Goal: Information Seeking & Learning: Learn about a topic

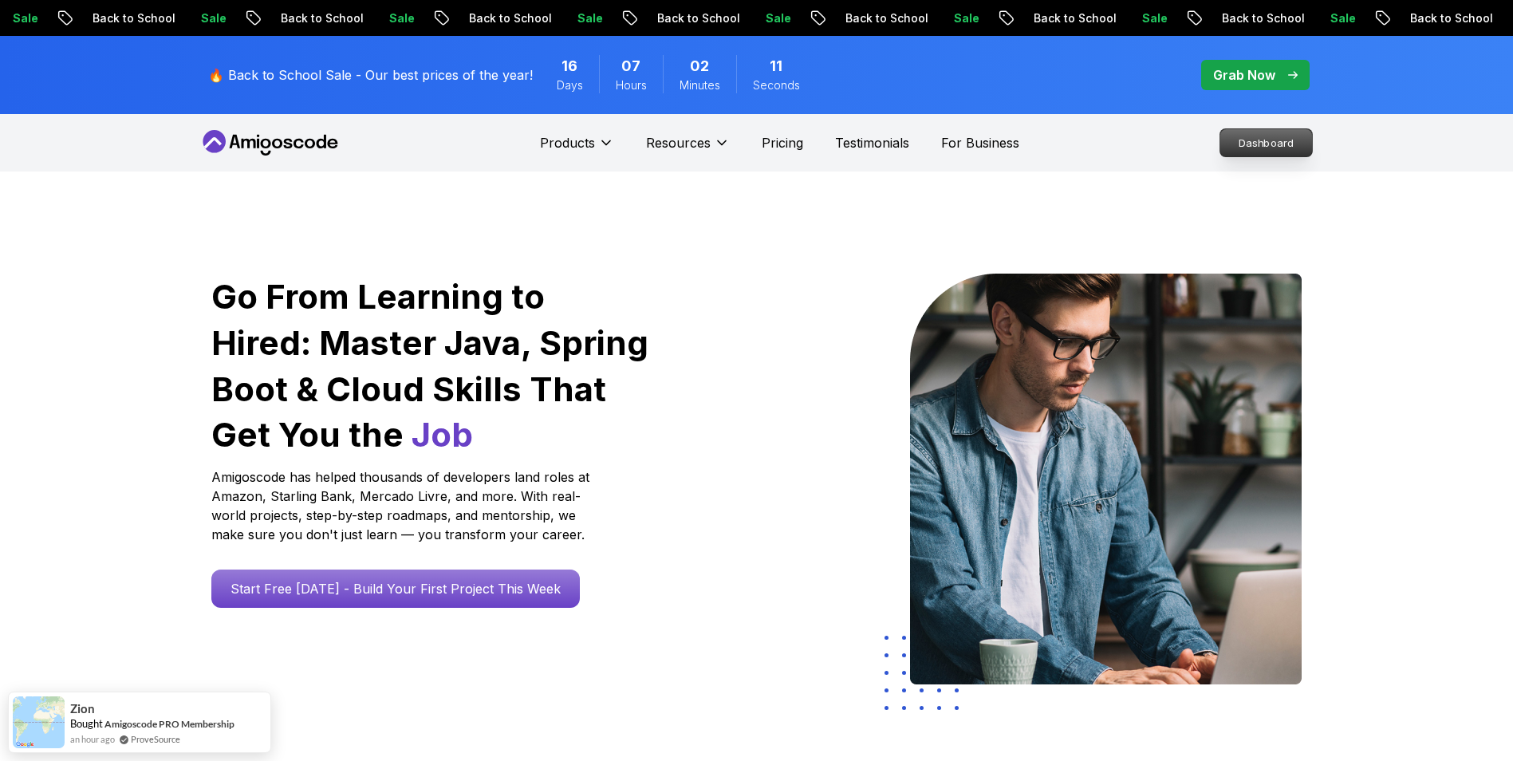
click at [1244, 137] on p "Dashboard" at bounding box center [1266, 142] width 92 height 27
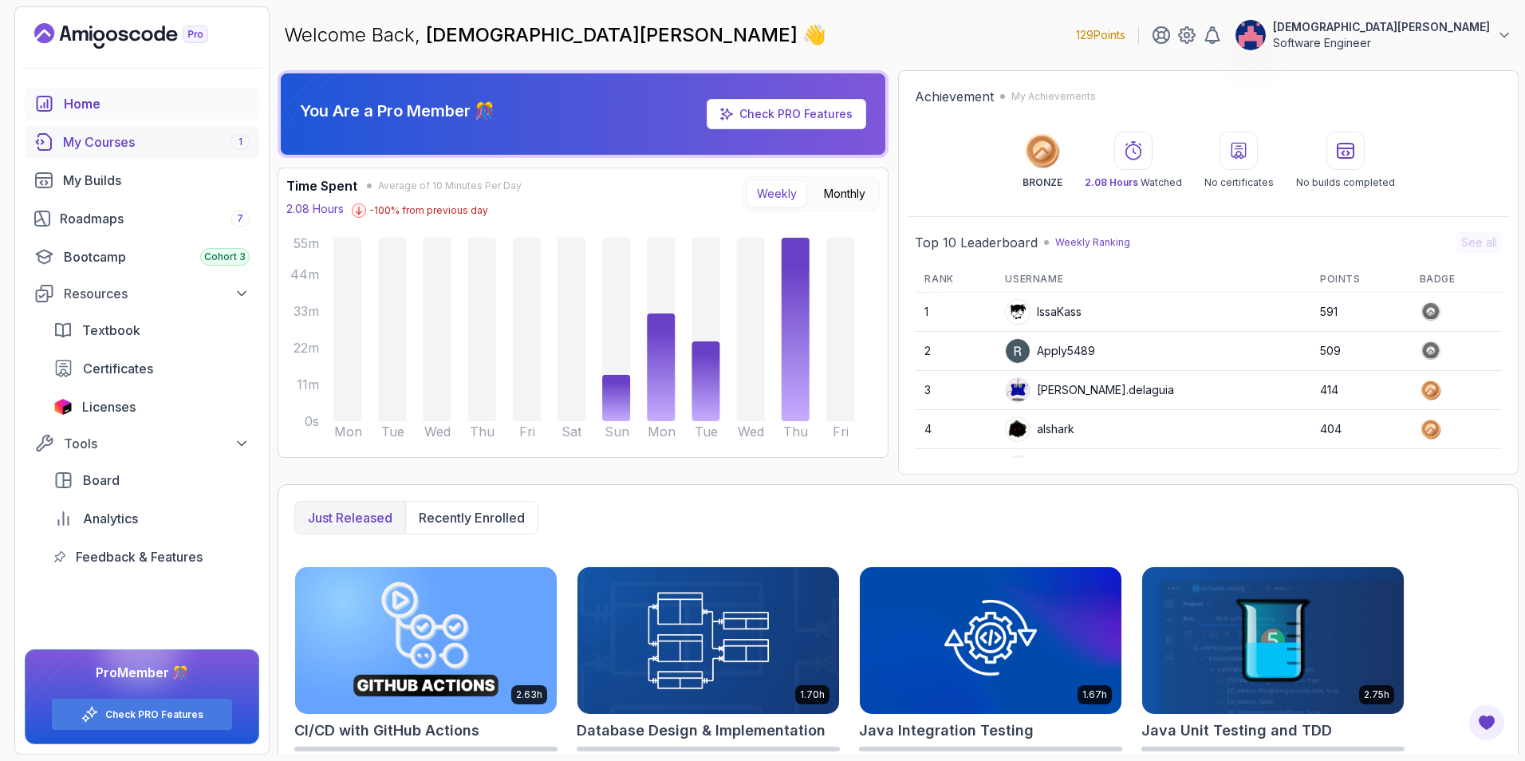
click at [152, 145] on div "My Courses 1" at bounding box center [156, 141] width 187 height 19
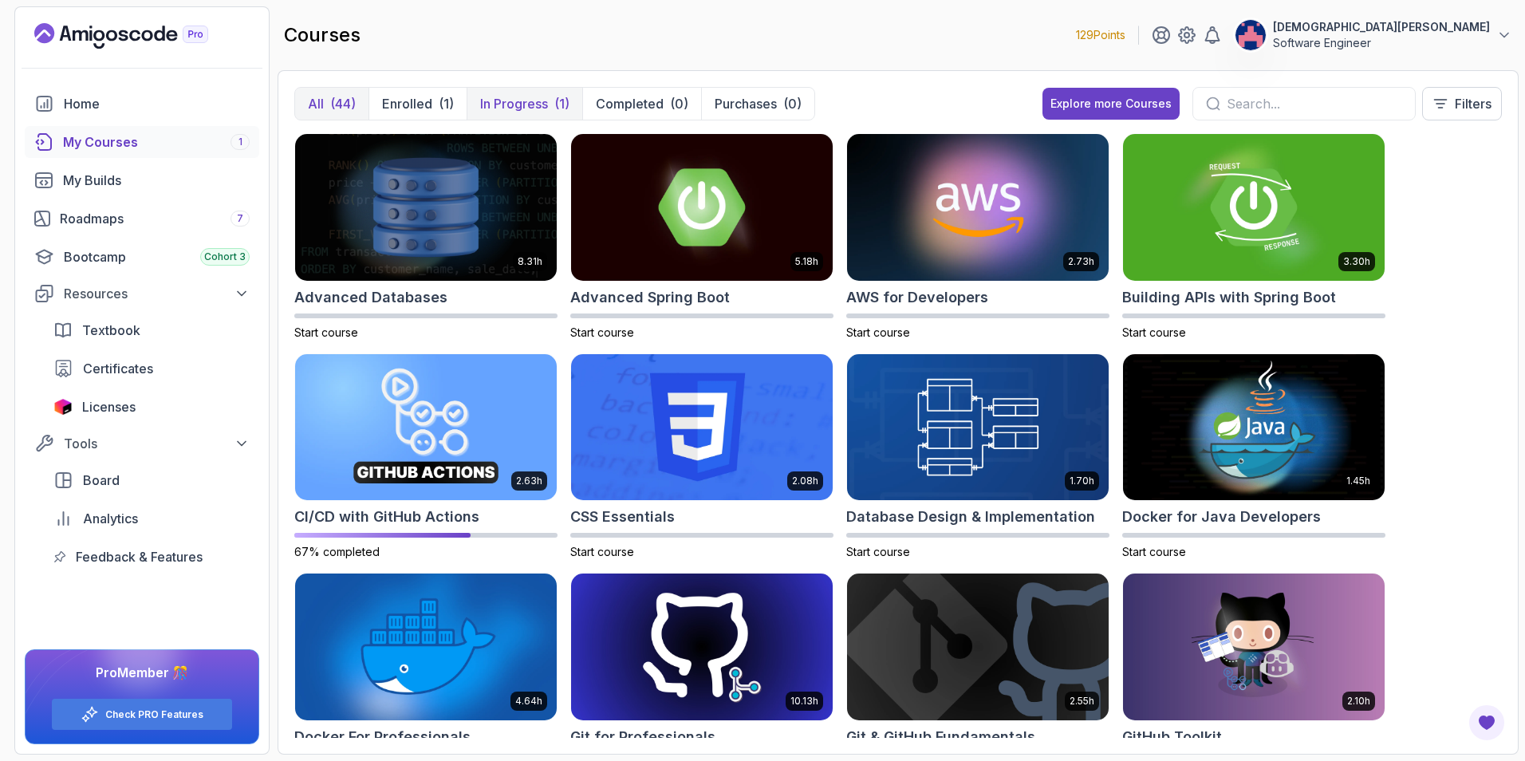
click at [547, 104] on p "In Progress" at bounding box center [514, 103] width 68 height 19
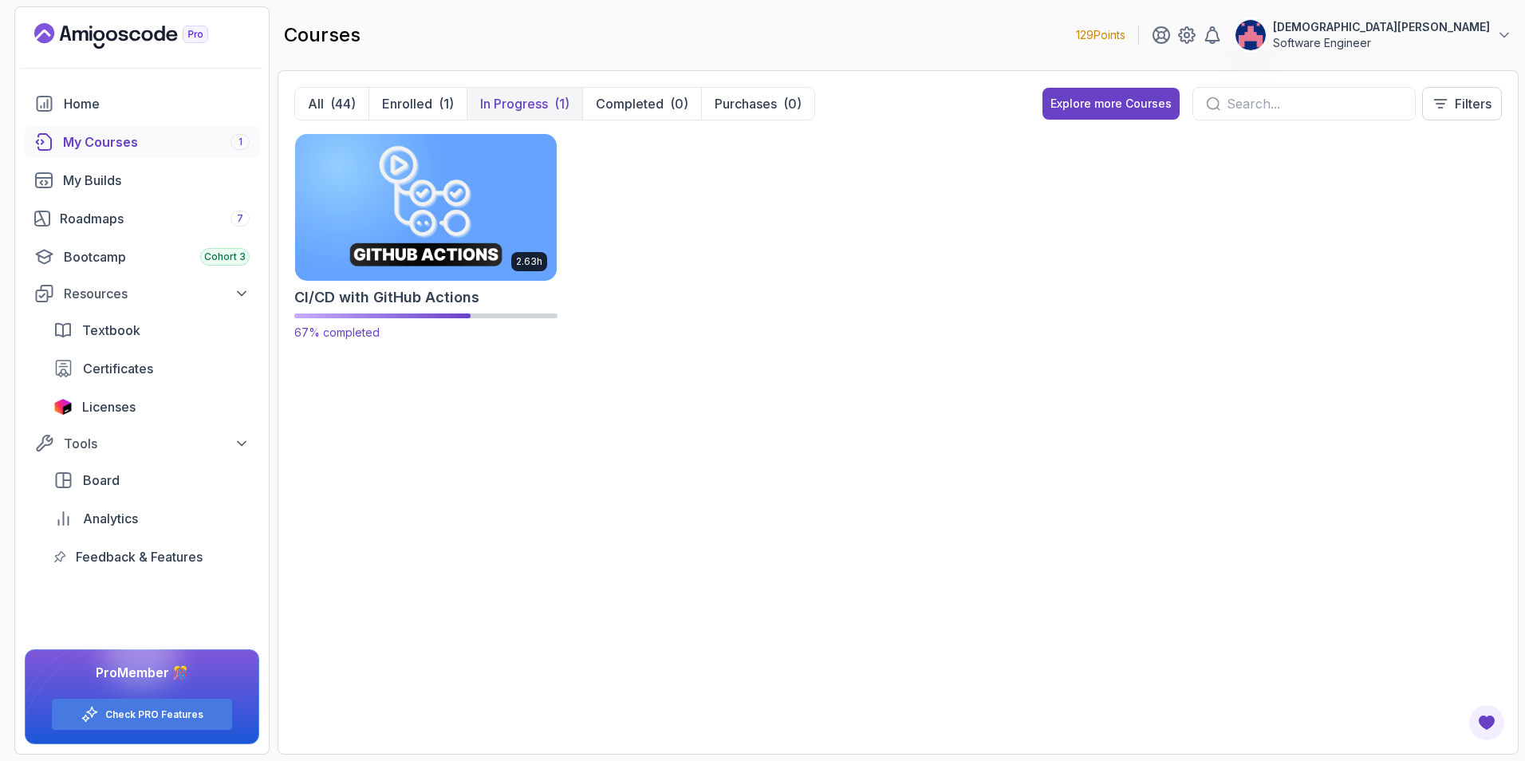
click at [462, 212] on img at bounding box center [426, 207] width 274 height 154
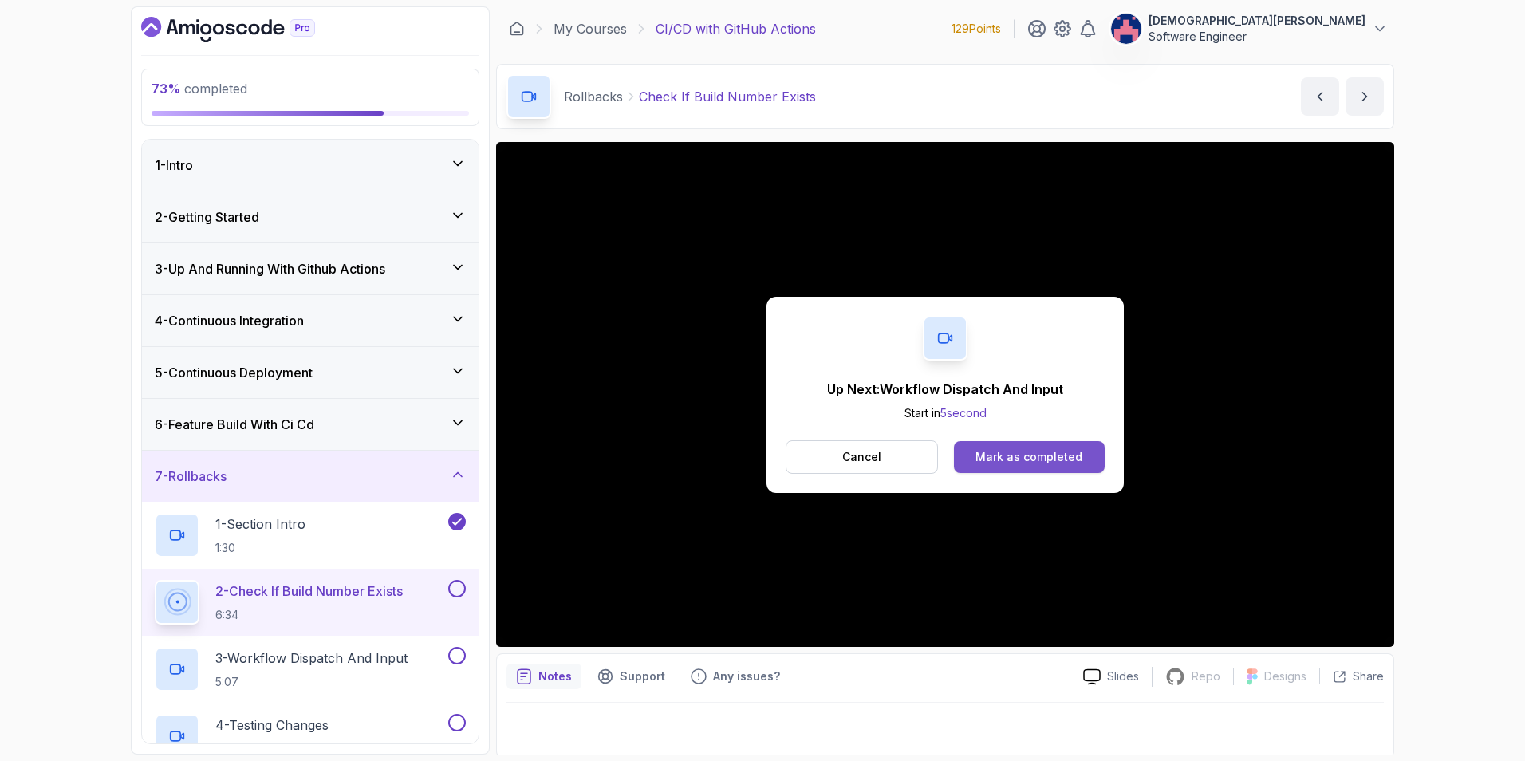
click at [1058, 463] on div "Mark as completed" at bounding box center [1028, 457] width 107 height 16
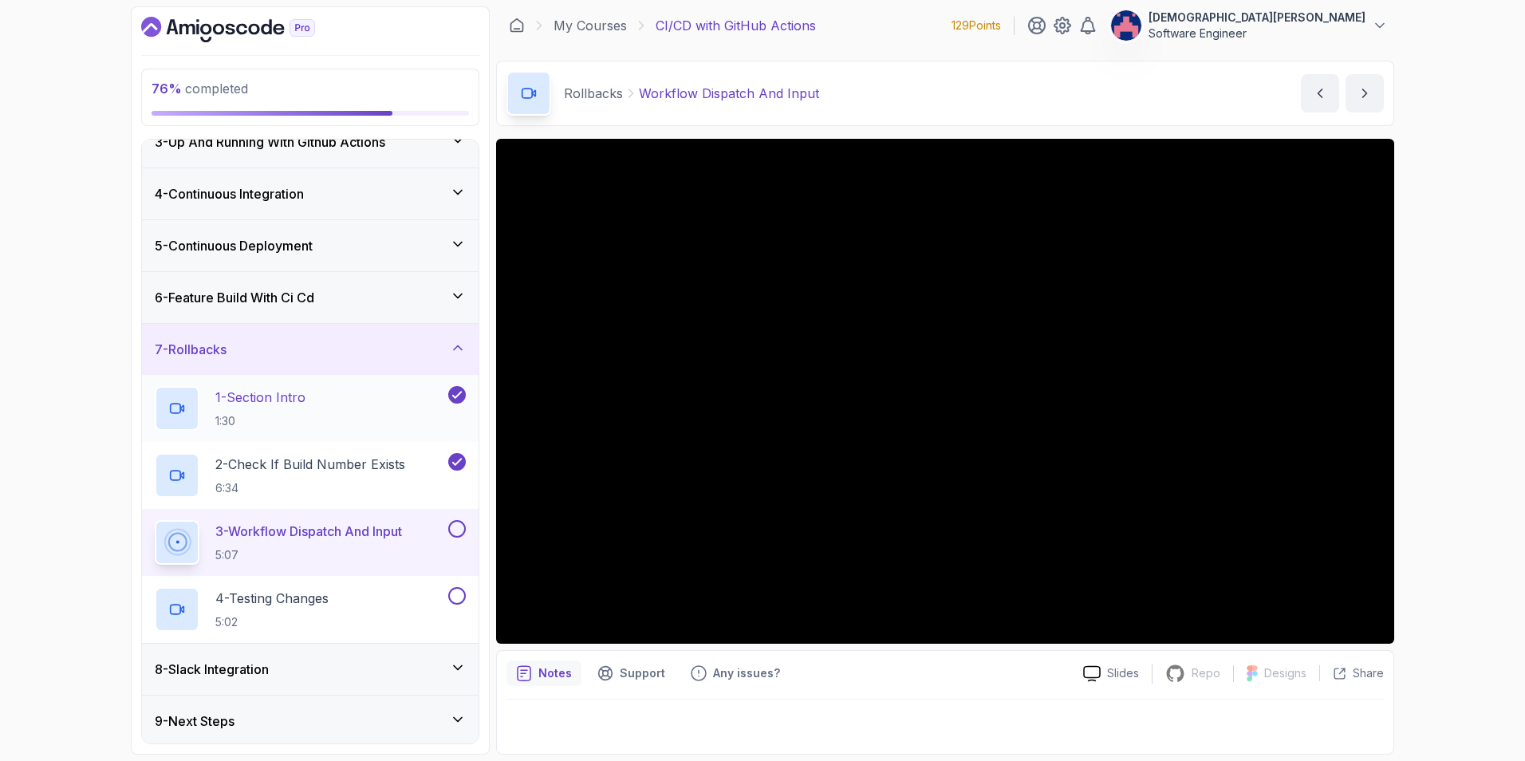
scroll to position [130, 0]
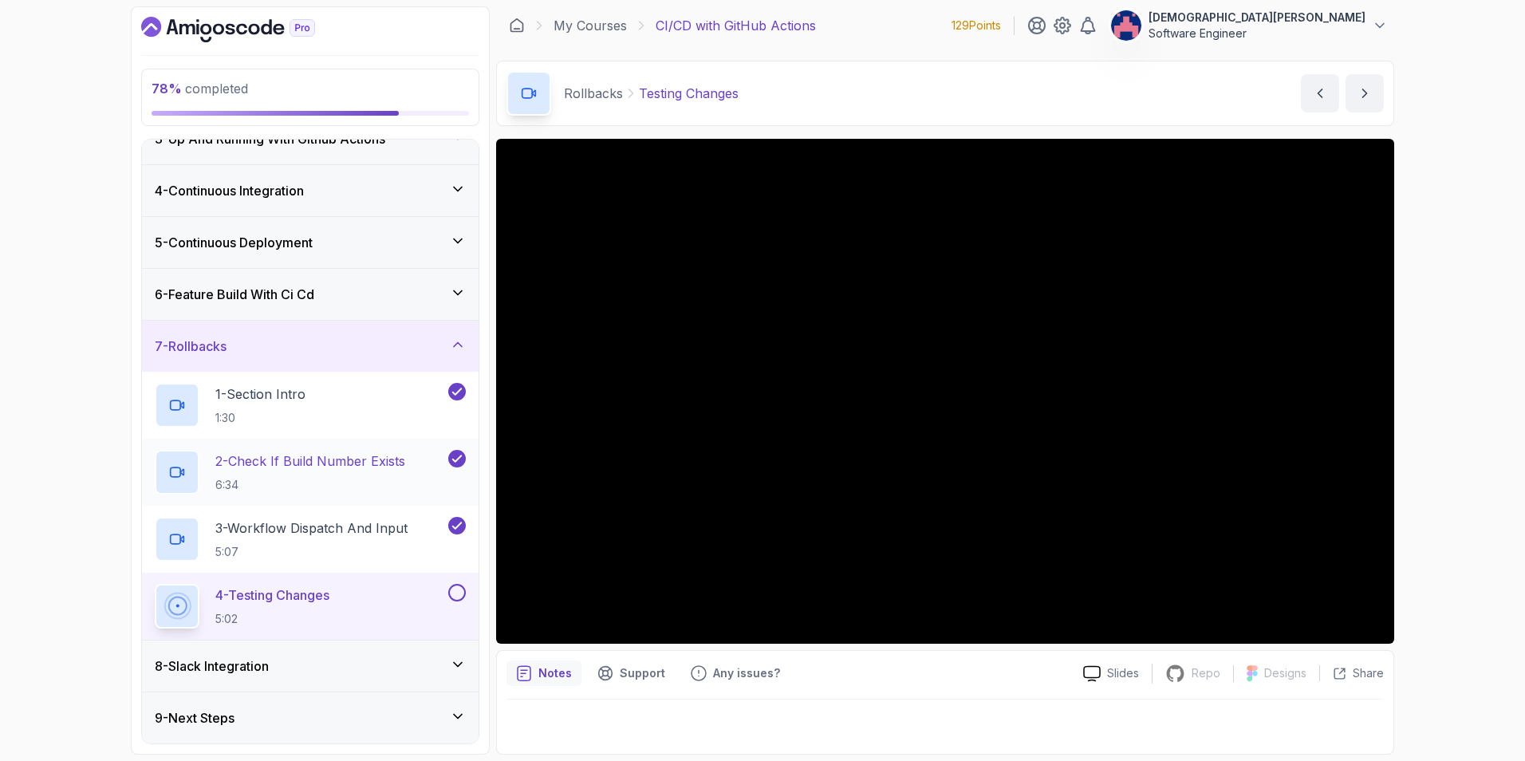
scroll to position [50, 0]
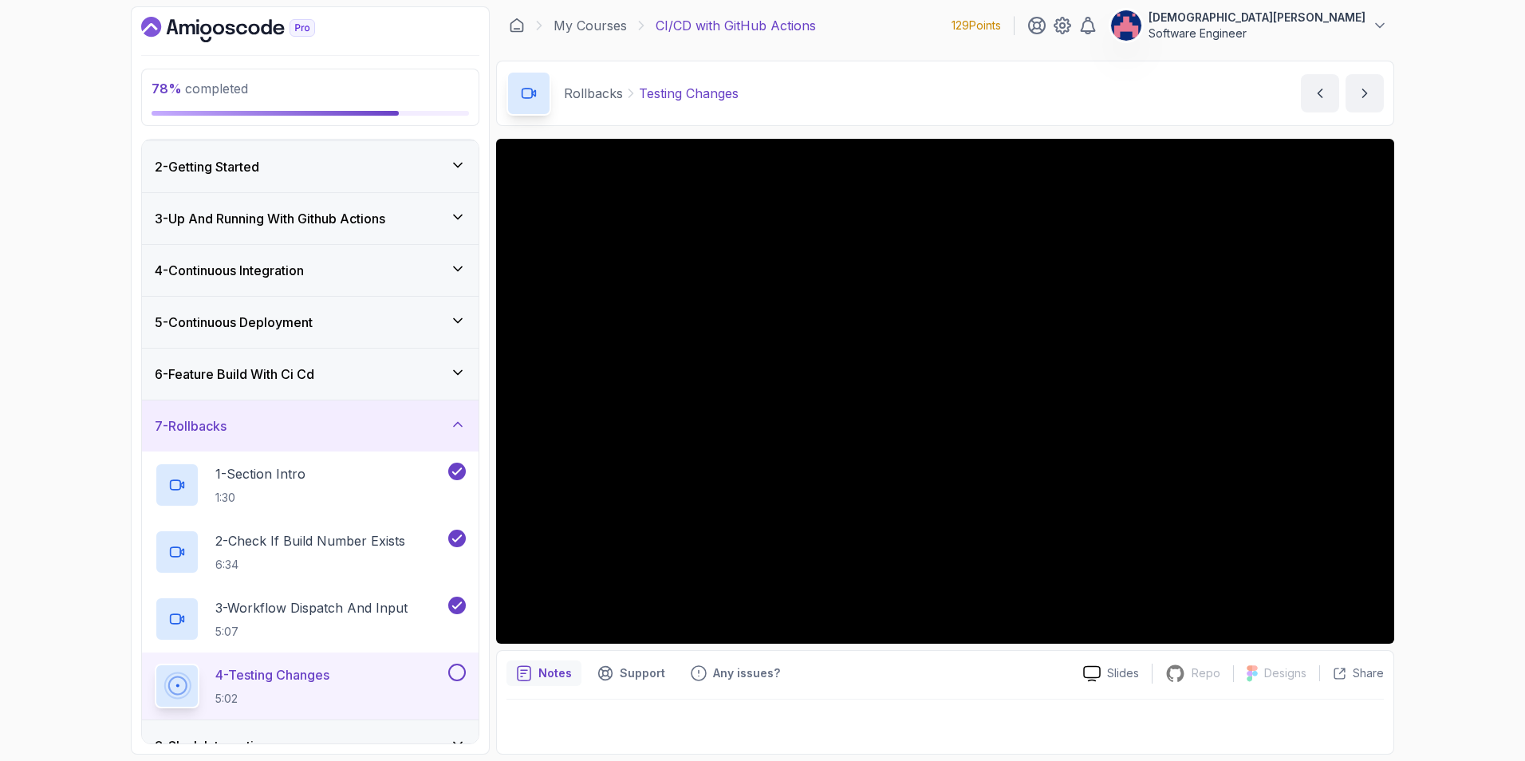
click at [458, 322] on icon at bounding box center [458, 320] width 8 height 4
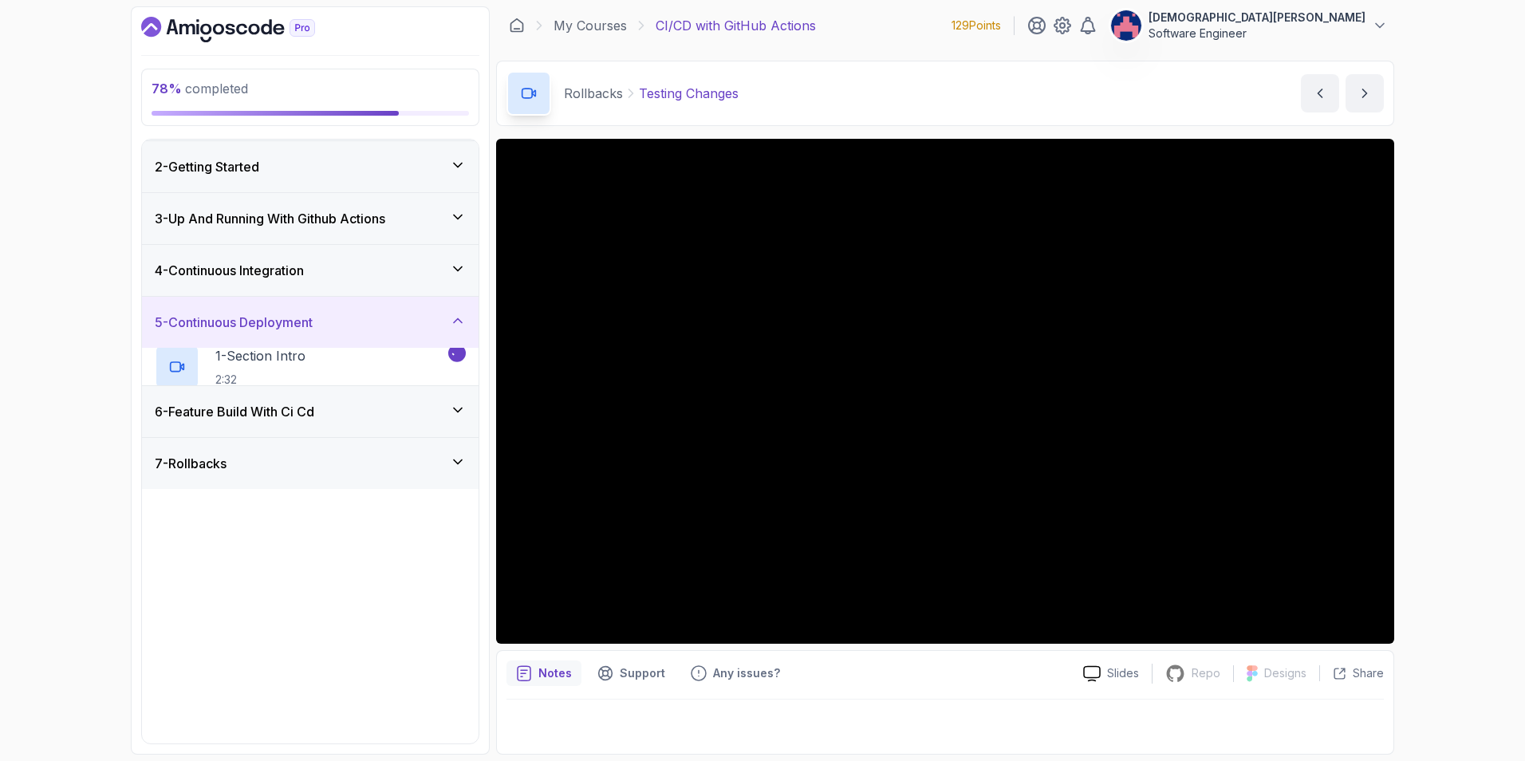
scroll to position [0, 0]
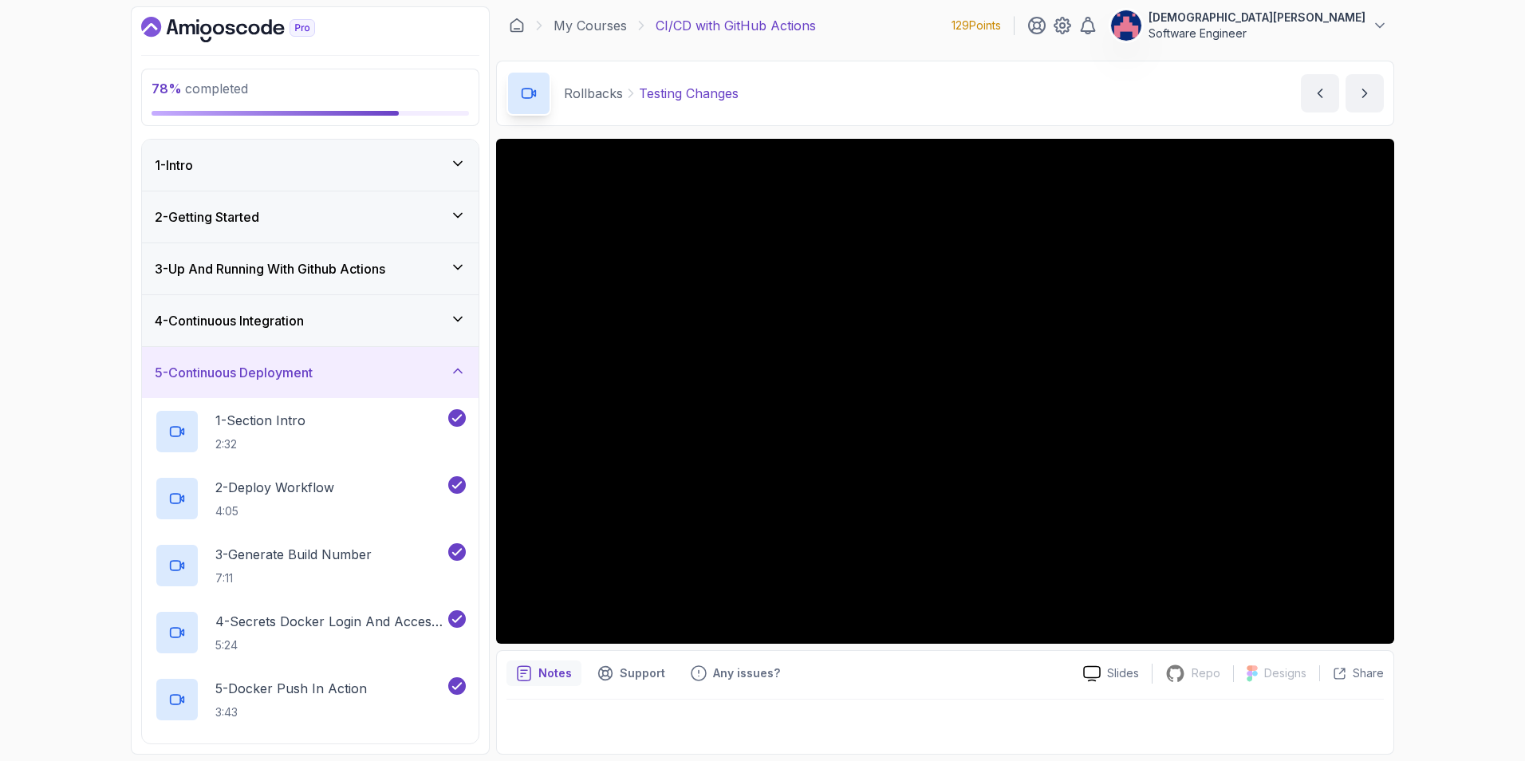
click at [458, 321] on icon at bounding box center [458, 319] width 8 height 4
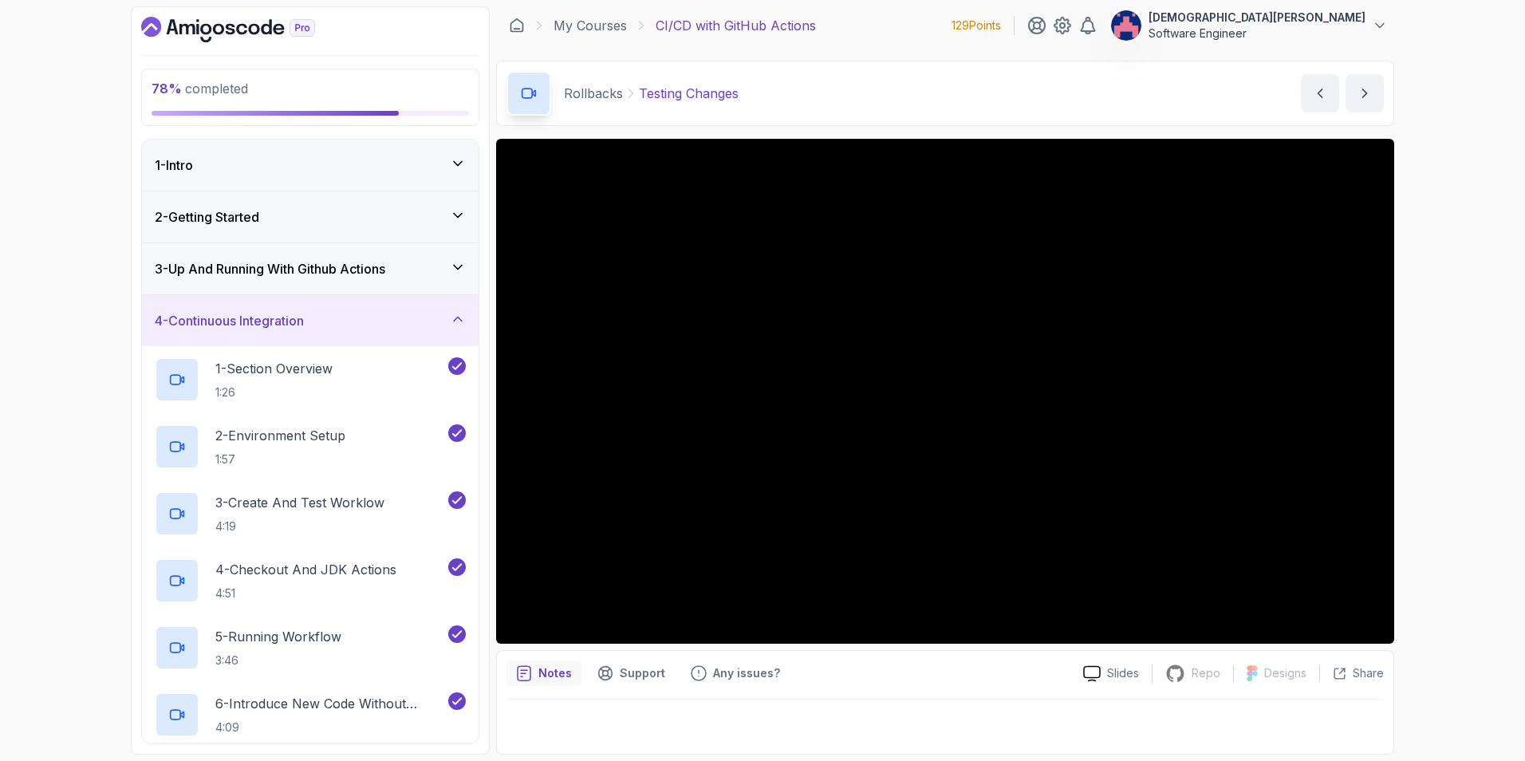
click at [456, 316] on icon at bounding box center [458, 319] width 16 height 16
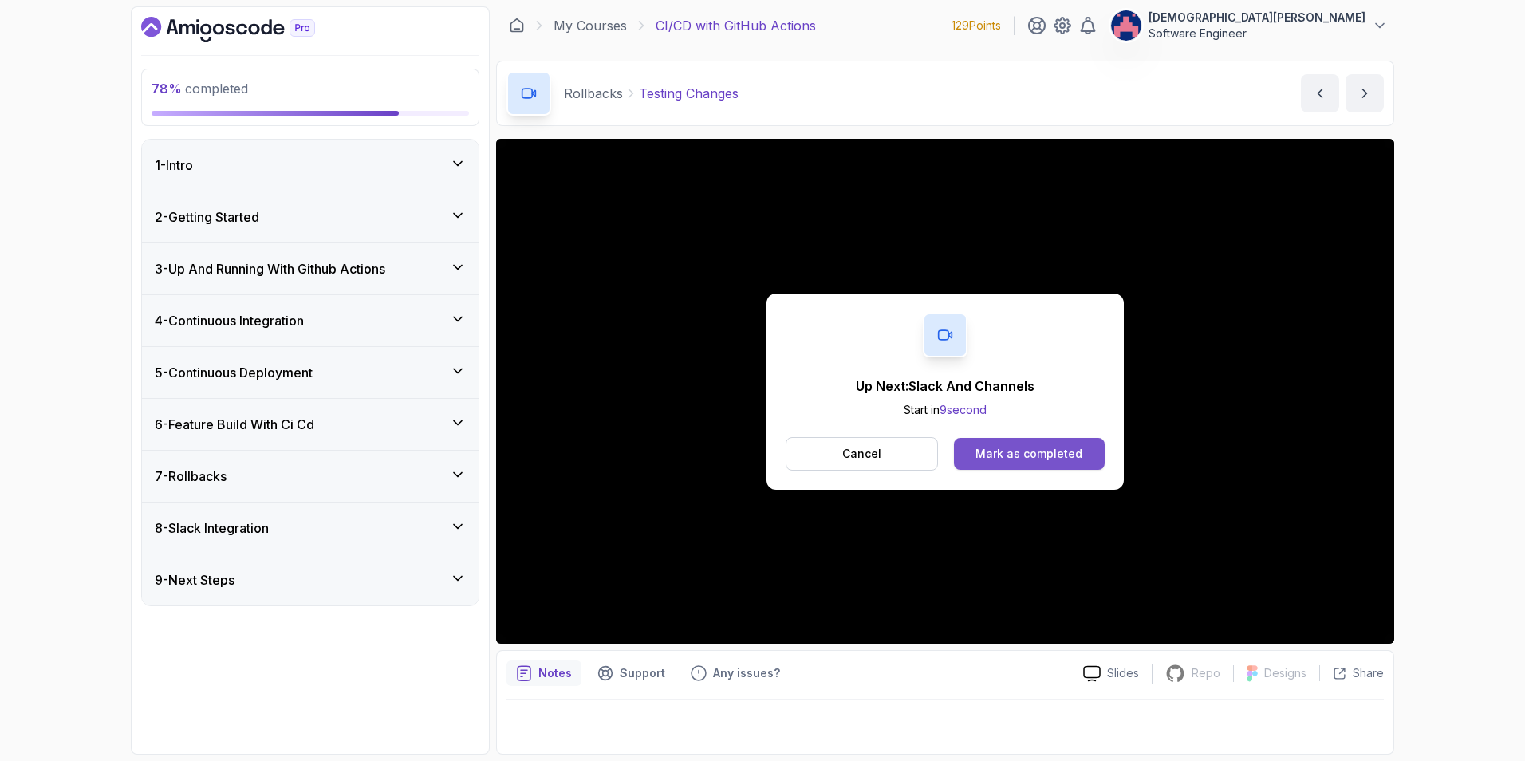
click at [1018, 454] on div "Mark as completed" at bounding box center [1028, 454] width 107 height 16
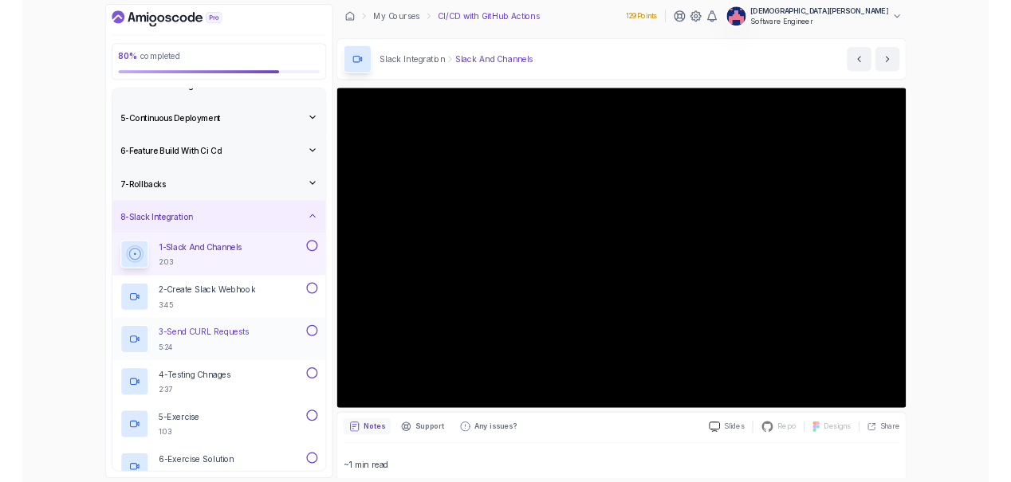
scroll to position [264, 0]
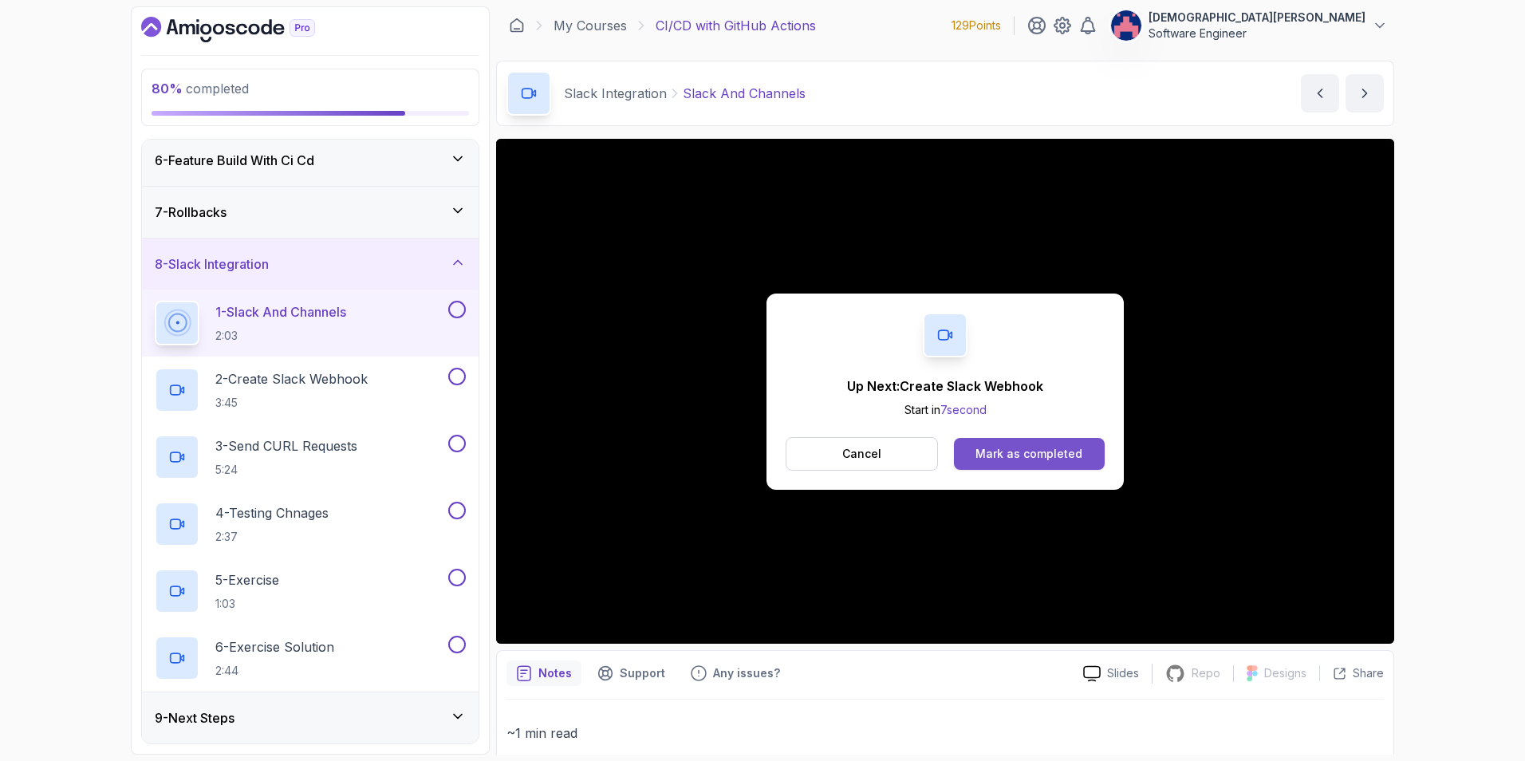
click at [1002, 444] on button "Mark as completed" at bounding box center [1029, 454] width 151 height 32
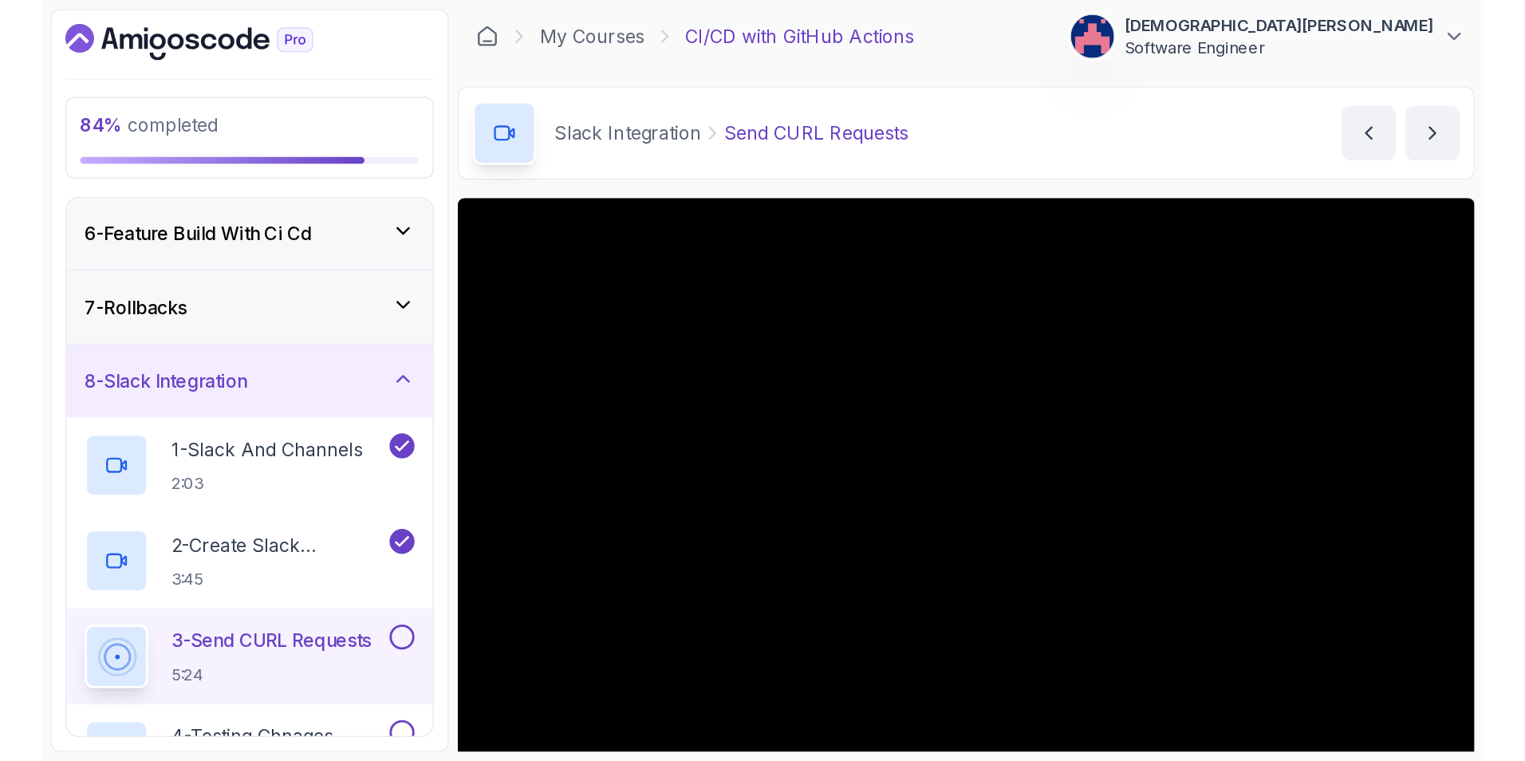
scroll to position [3, 0]
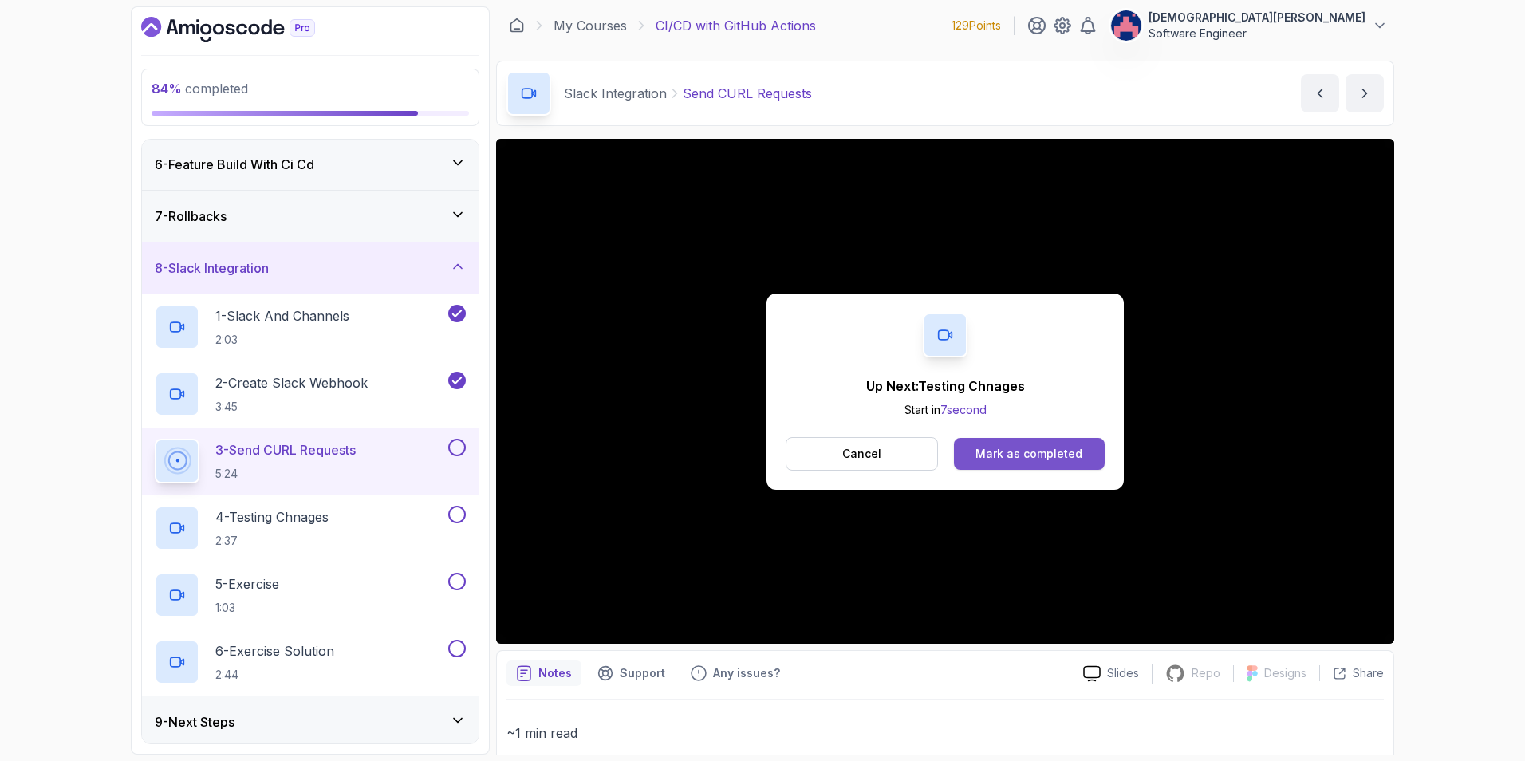
click at [1017, 447] on div "Mark as completed" at bounding box center [1028, 454] width 107 height 16
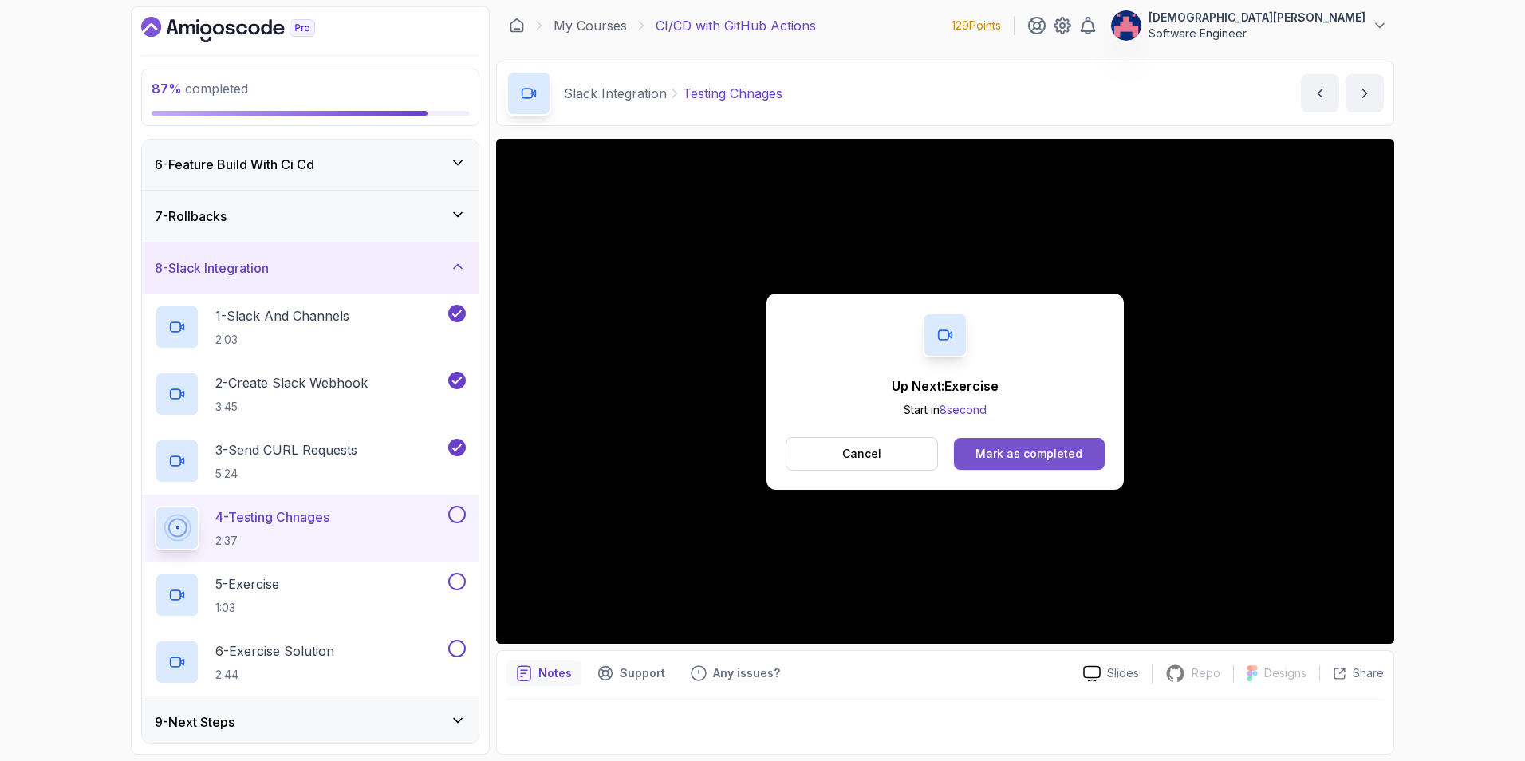
click at [991, 447] on div "Mark as completed" at bounding box center [1028, 454] width 107 height 16
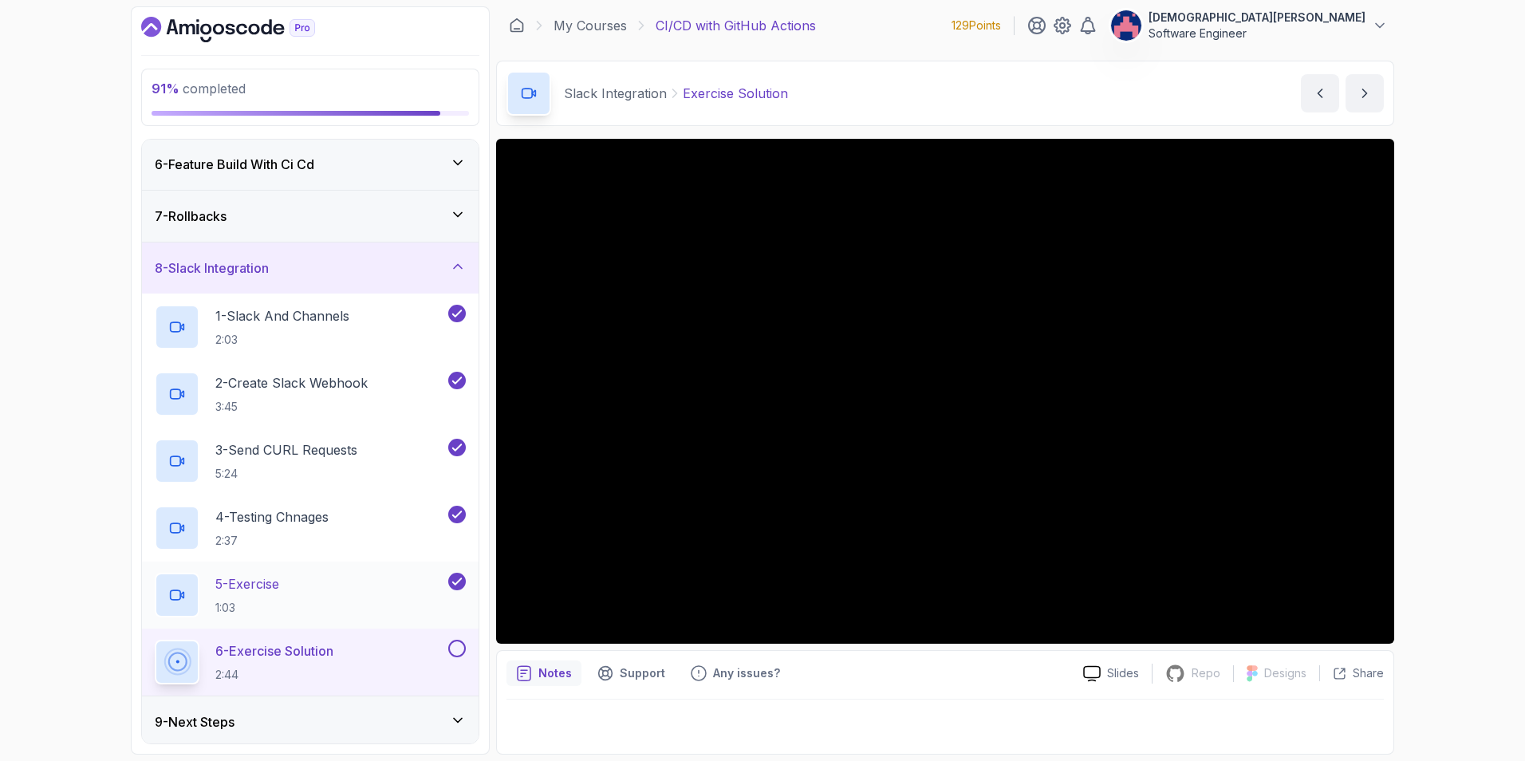
click at [380, 588] on div "5 - Exercise 1:03" at bounding box center [300, 595] width 290 height 45
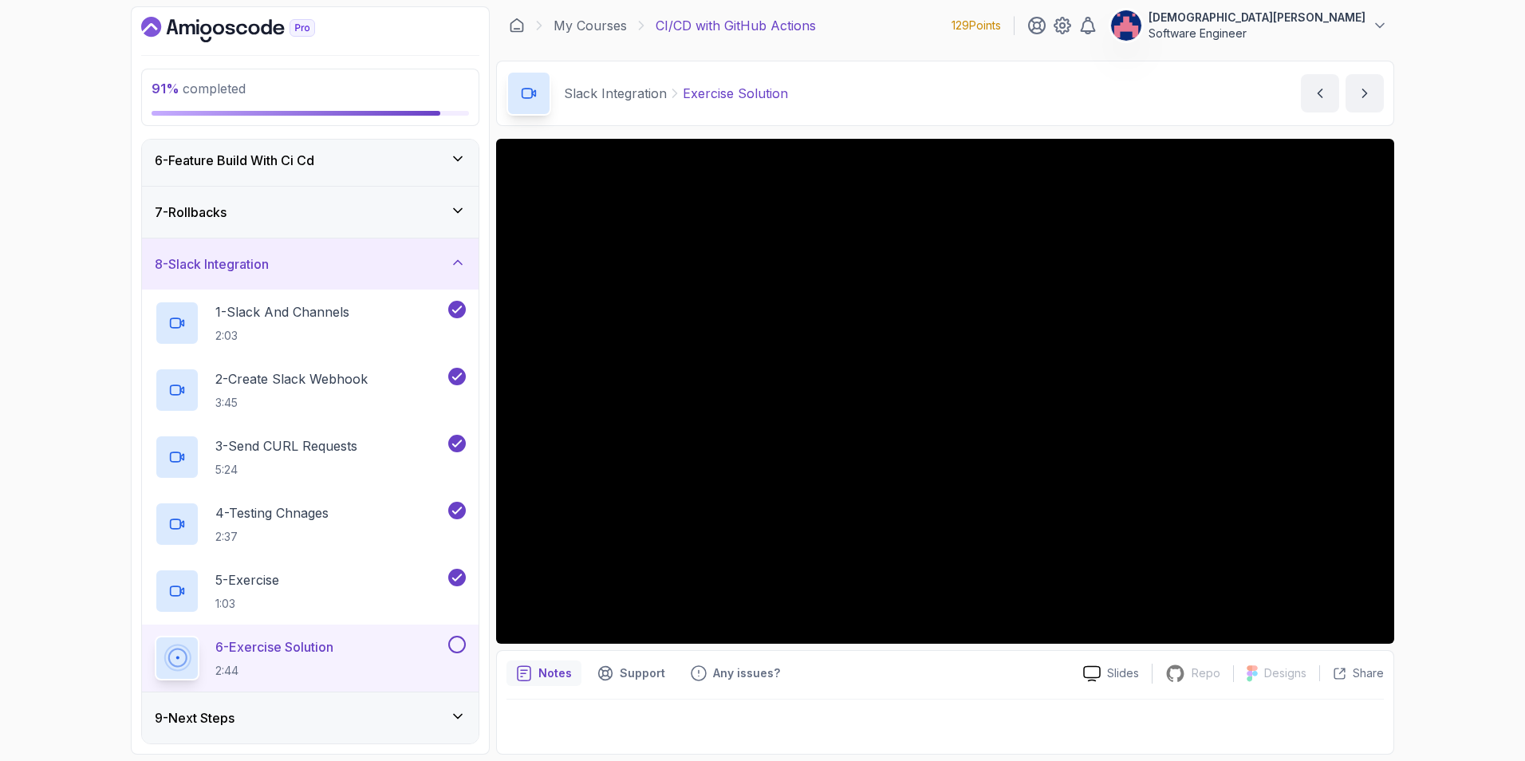
click at [455, 719] on icon at bounding box center [458, 716] width 16 height 16
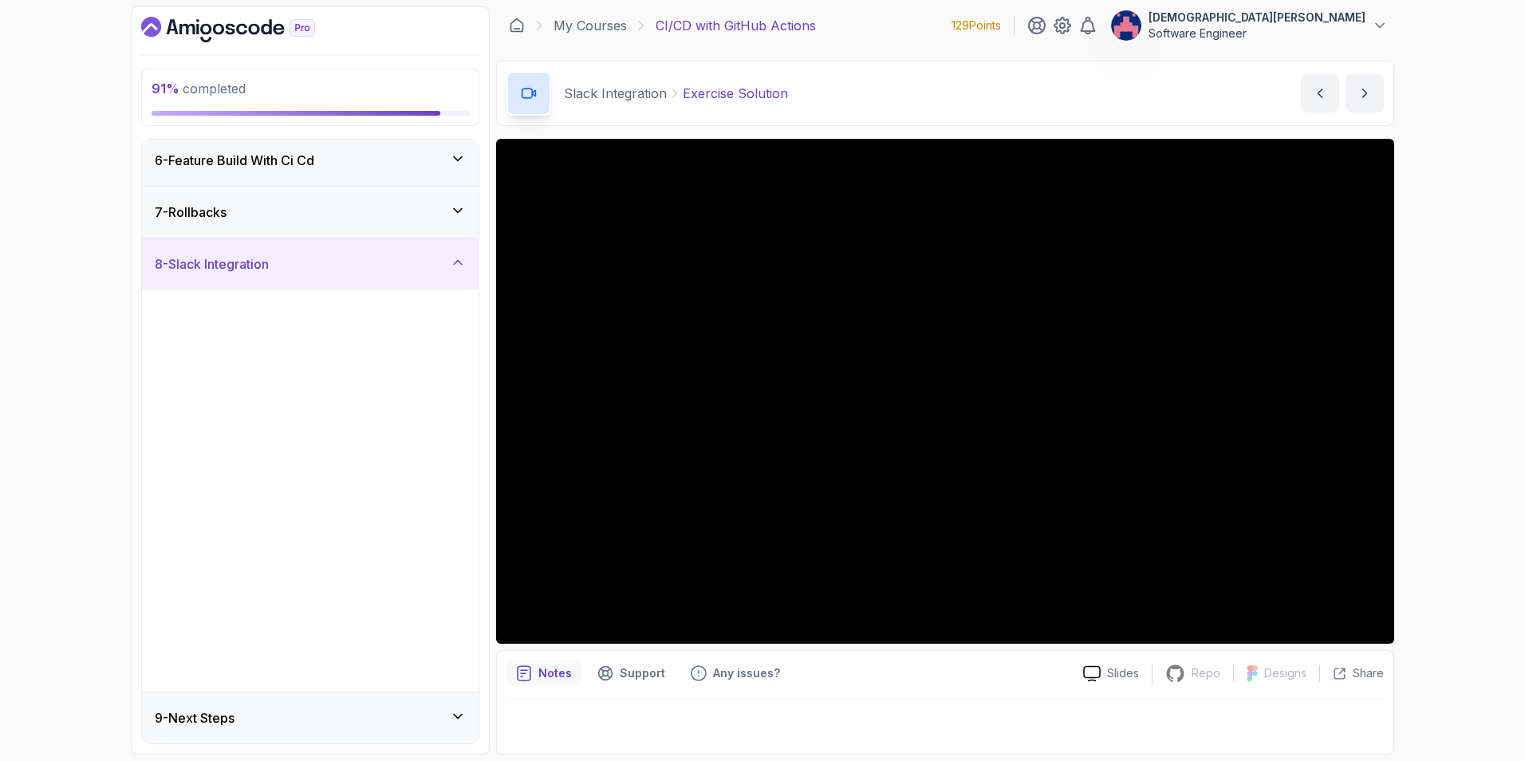
scroll to position [0, 0]
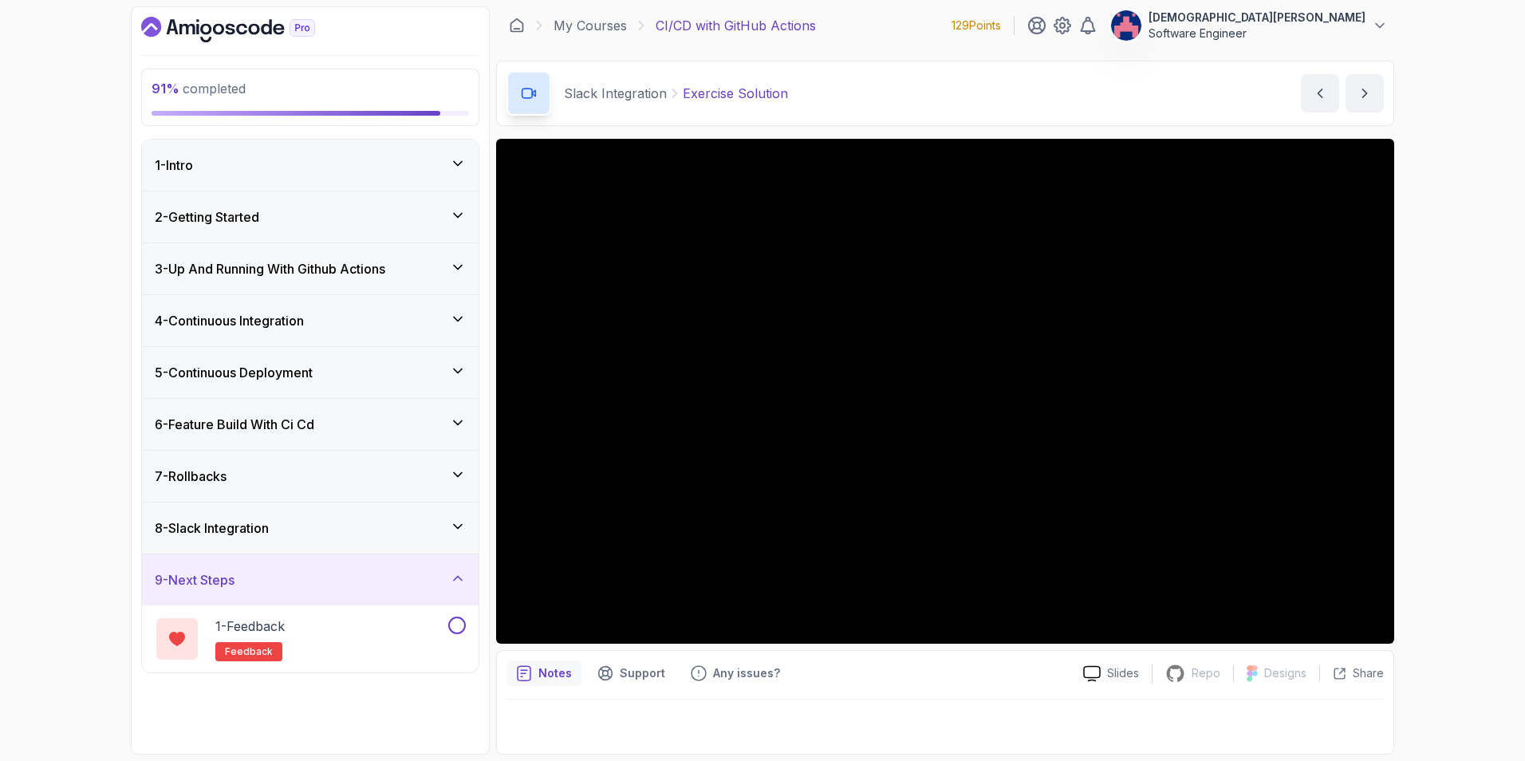
click at [454, 577] on icon at bounding box center [458, 578] width 16 height 16
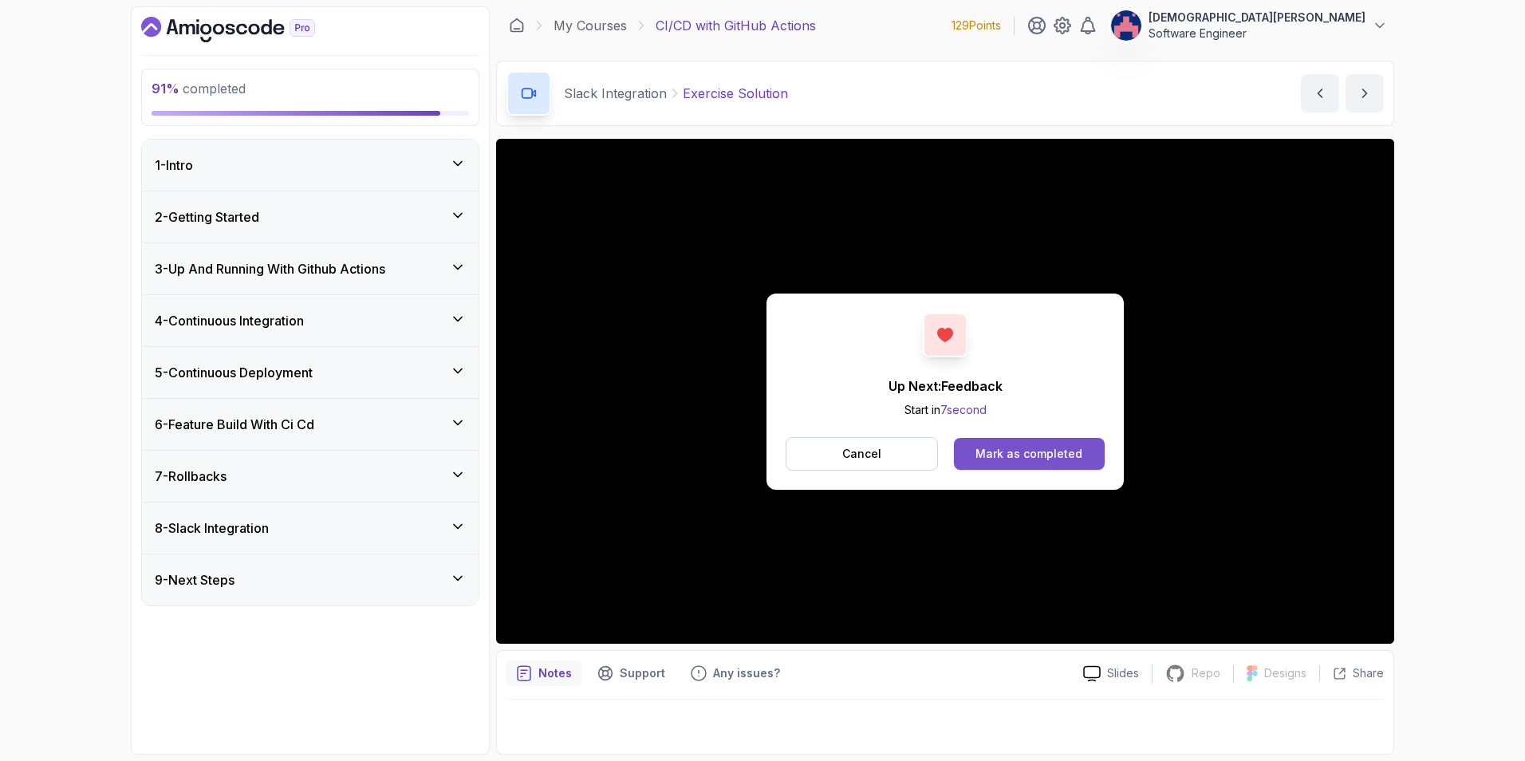
click at [1041, 449] on div "Mark as completed" at bounding box center [1028, 454] width 107 height 16
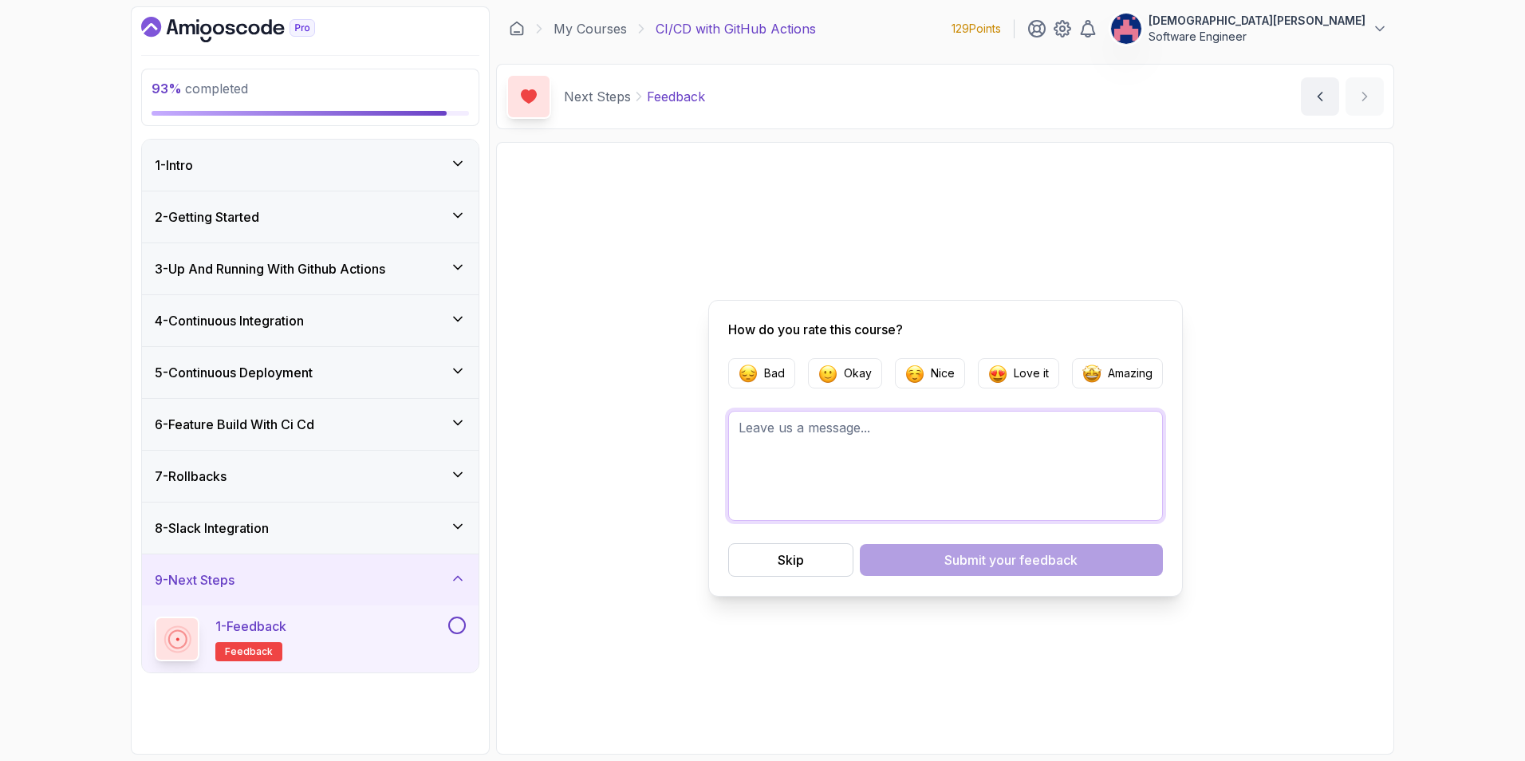
click at [958, 415] on textarea at bounding box center [945, 466] width 435 height 110
click at [1045, 379] on p "Love it" at bounding box center [1030, 373] width 35 height 16
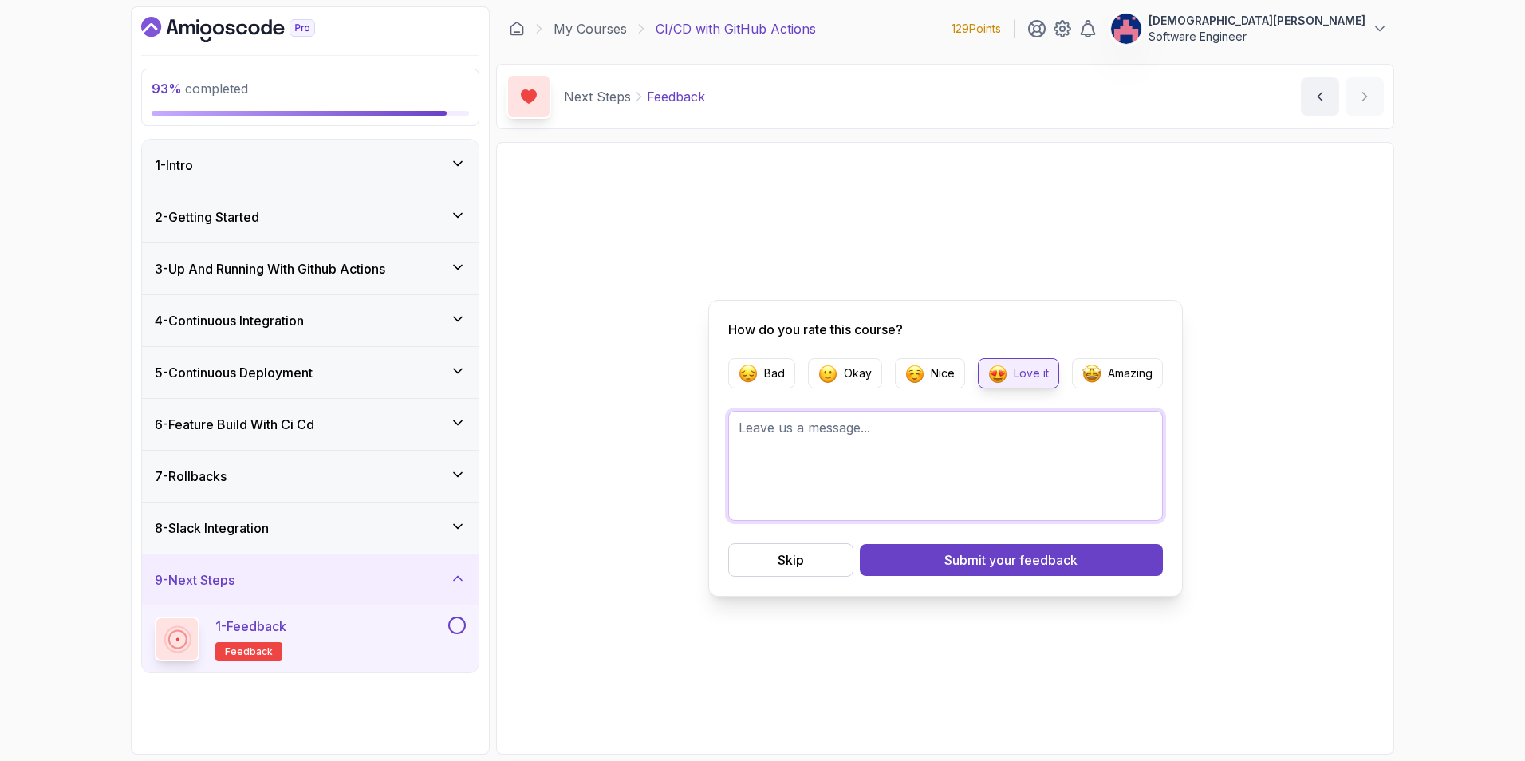
click at [952, 431] on textarea at bounding box center [945, 466] width 435 height 110
click at [896, 429] on textarea "it's a great course" at bounding box center [945, 466] width 435 height 110
drag, startPoint x: 854, startPoint y: 451, endPoint x: 1057, endPoint y: 479, distance: 205.4
click at [1057, 479] on textarea "it's a great course, help me to undertand a litle more detail every at the mome…" at bounding box center [945, 466] width 435 height 110
click at [913, 476] on textarea "it's a great course, help me to undertand a litle more detail every at the mome…" at bounding box center [945, 466] width 435 height 110
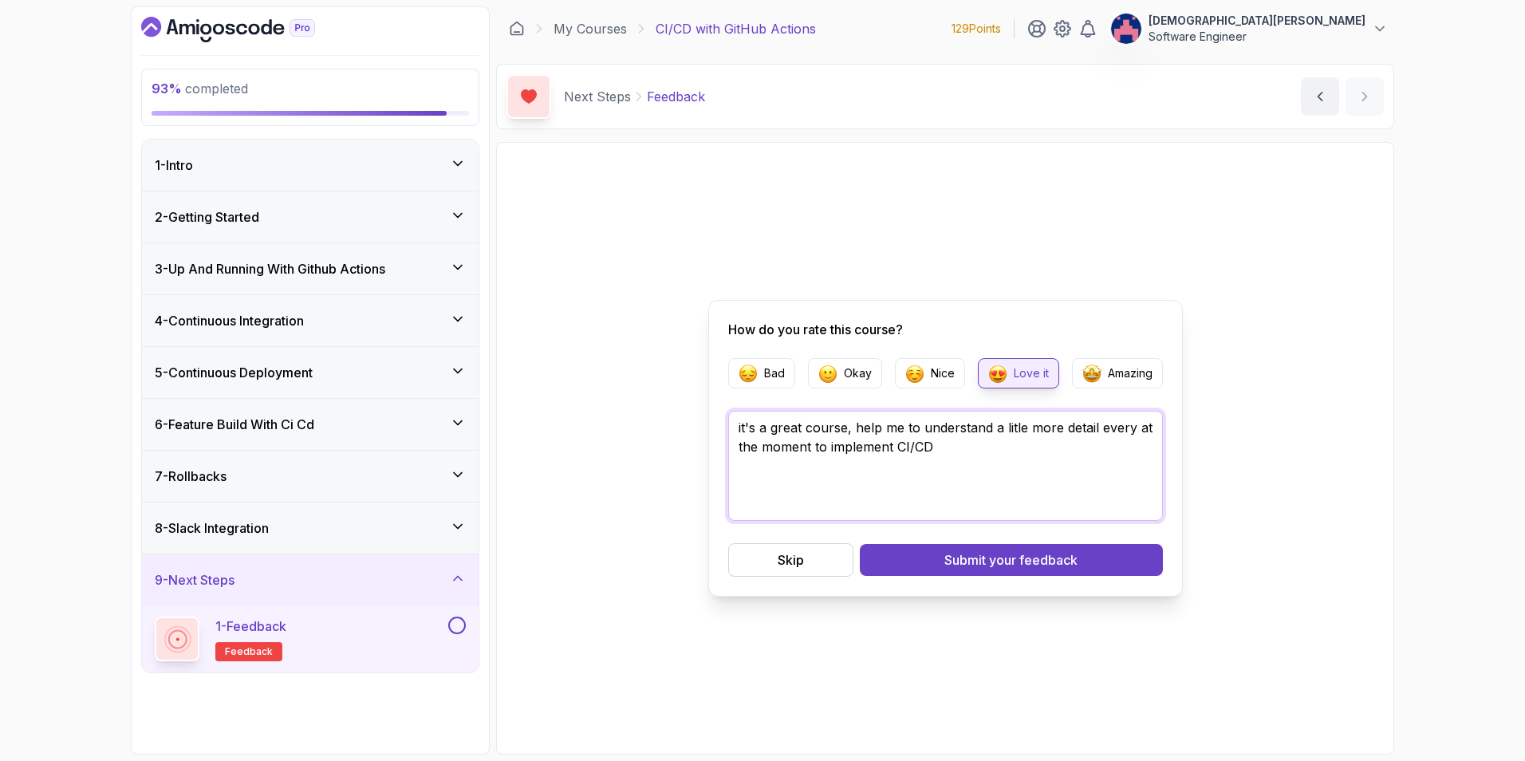
drag, startPoint x: 1013, startPoint y: 430, endPoint x: 1022, endPoint y: 419, distance: 14.1
drag, startPoint x: 1025, startPoint y: 429, endPoint x: 1003, endPoint y: 428, distance: 22.3
click at [1003, 428] on textarea "it's a great course, help me to understand a litle more detail every at the mom…" at bounding box center [945, 466] width 435 height 110
click at [1042, 435] on textarea "it's a great course, help me to understand a litle more detail every at the mom…" at bounding box center [945, 466] width 435 height 110
drag, startPoint x: 1058, startPoint y: 427, endPoint x: 996, endPoint y: 425, distance: 62.2
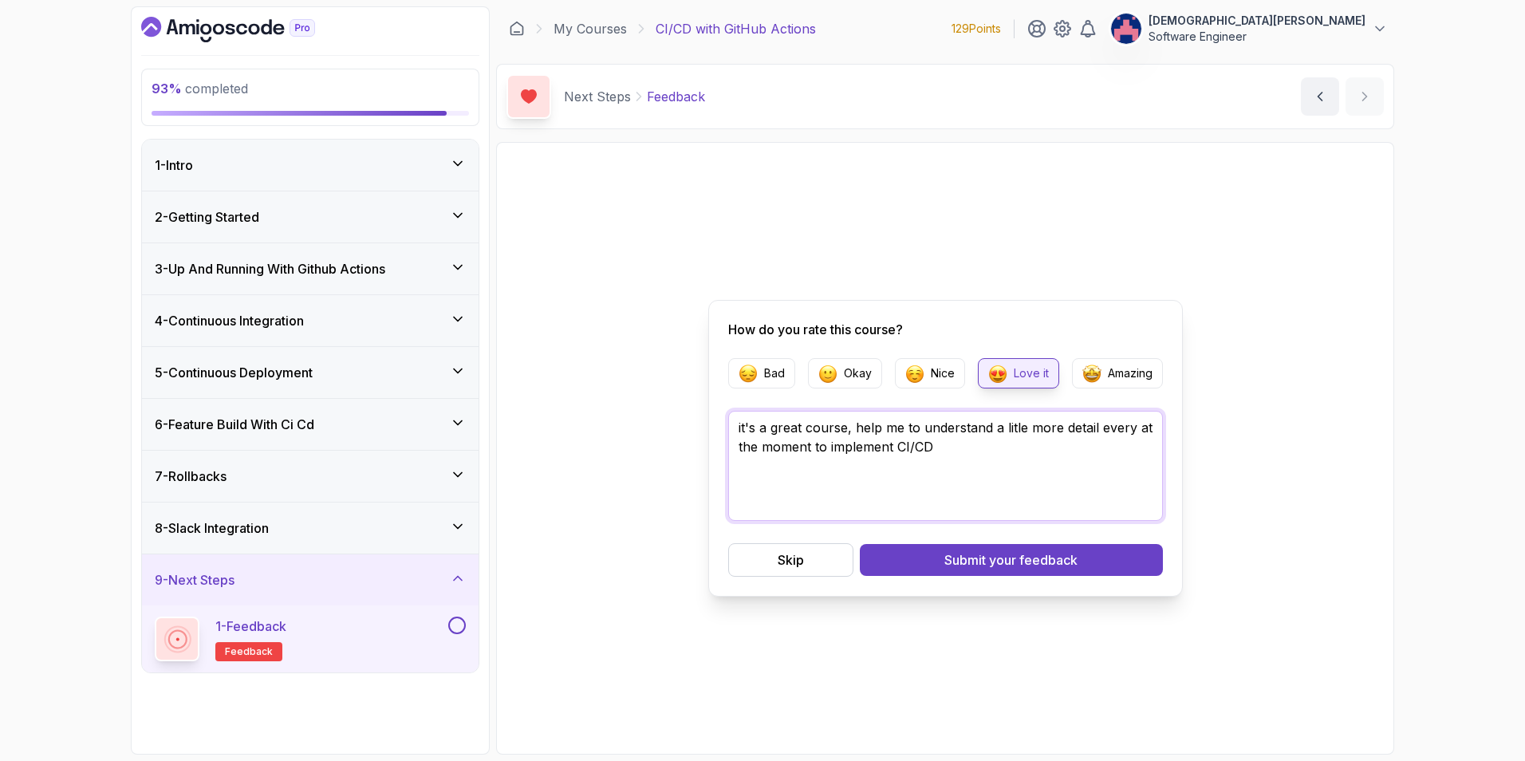
click at [996, 425] on textarea "it's a great course, help me to understand a litle more detail every at the mom…" at bounding box center [945, 466] width 435 height 110
drag, startPoint x: 944, startPoint y: 450, endPoint x: 706, endPoint y: 432, distance: 239.1
click at [706, 432] on div "How do you rate this course? Bad Okay Nice Love it Amazing it's a great course,…" at bounding box center [944, 448] width 877 height 592
click at [919, 482] on textarea "it's a great course, help me to understand more detail every step at the moment…" at bounding box center [945, 466] width 435 height 110
click at [938, 451] on textarea "it's a great course, help me to understand more detail every step at the moment…" at bounding box center [945, 466] width 435 height 110
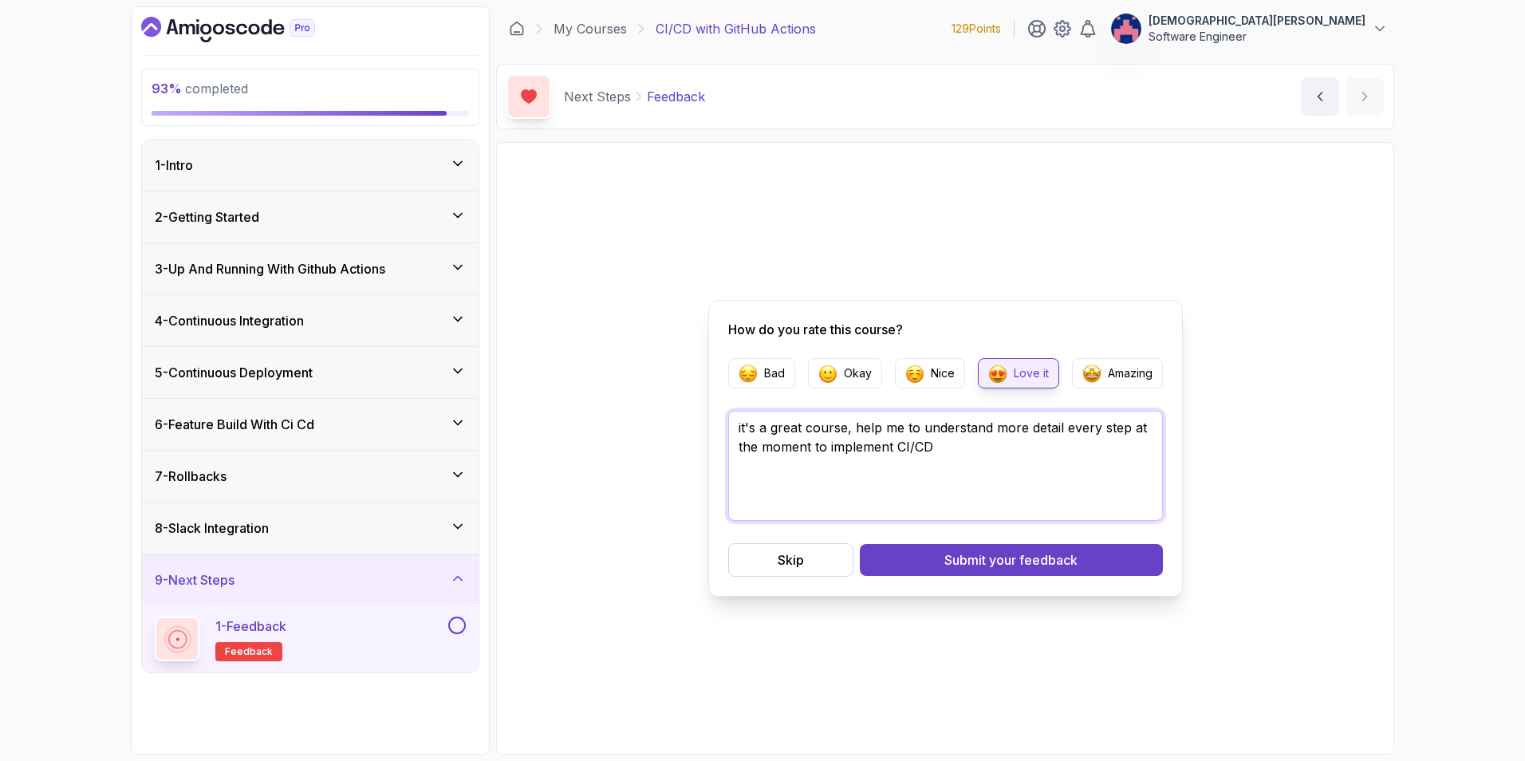
drag, startPoint x: 942, startPoint y: 444, endPoint x: 716, endPoint y: 405, distance: 229.0
click at [716, 405] on div "How do you rate this course? Bad Okay Nice Love it Amazing it's a great course,…" at bounding box center [945, 448] width 474 height 297
paste textarea "It's a great course, it helped me understand in more detail each step when impl…"
click at [1110, 372] on p "Amazing" at bounding box center [1130, 373] width 45 height 16
click at [973, 458] on textarea "It's a great course; it helped me understand in more detail each step when impl…" at bounding box center [945, 466] width 435 height 110
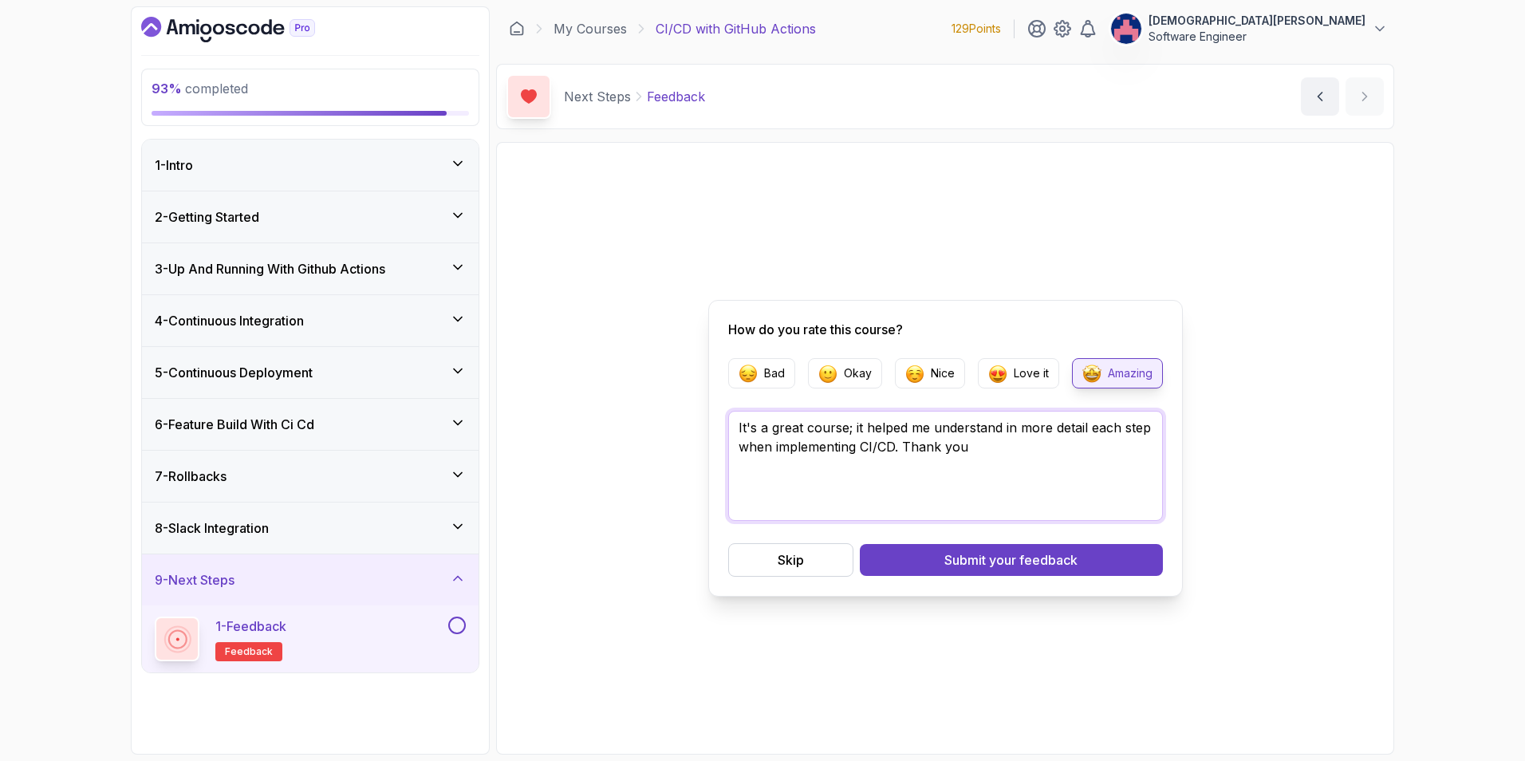
drag, startPoint x: 976, startPoint y: 454, endPoint x: 905, endPoint y: 447, distance: 71.3
click at [905, 447] on textarea "It's a great course; it helped me understand in more detail each step when impl…" at bounding box center [945, 466] width 435 height 110
type textarea "It's a great course; it helped me understand in more detail each step when impl…"
click at [998, 557] on span "your feedback" at bounding box center [1033, 559] width 89 height 19
click at [671, 558] on div "How do you rate this course? Bad Okay Nice Love it Amazing It's a great course;…" at bounding box center [944, 448] width 877 height 592
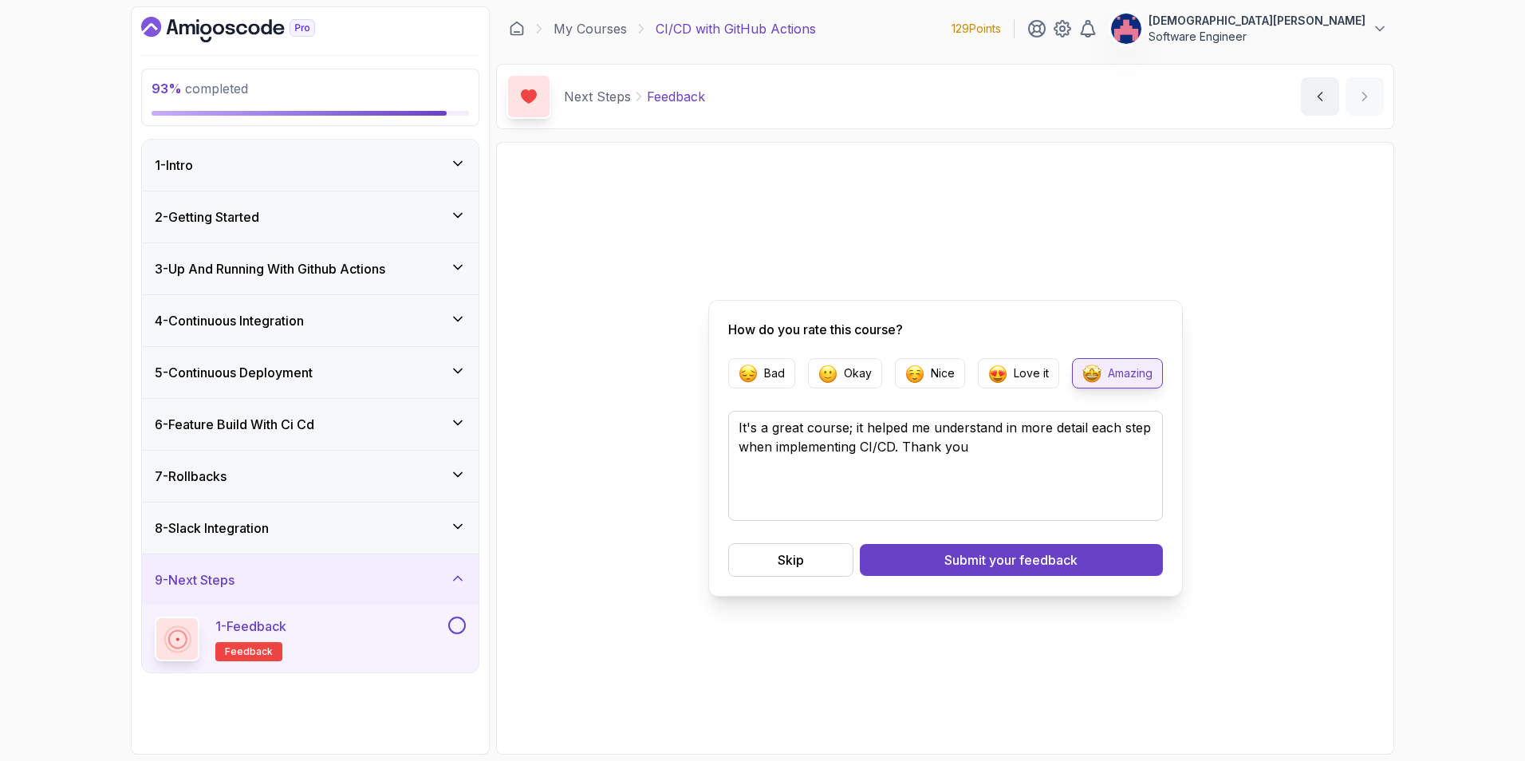
click at [752, 624] on div "How do you rate this course? Bad Okay Nice Love it Amazing It's a great course;…" at bounding box center [944, 448] width 877 height 592
click at [455, 632] on button at bounding box center [457, 625] width 18 height 18
click at [613, 613] on div "How do you rate this course? Bad Okay Nice Love it Amazing It's a great course;…" at bounding box center [944, 448] width 877 height 592
click at [962, 556] on div "Submit your feedback" at bounding box center [1010, 559] width 133 height 19
click at [458, 580] on icon at bounding box center [458, 578] width 16 height 16
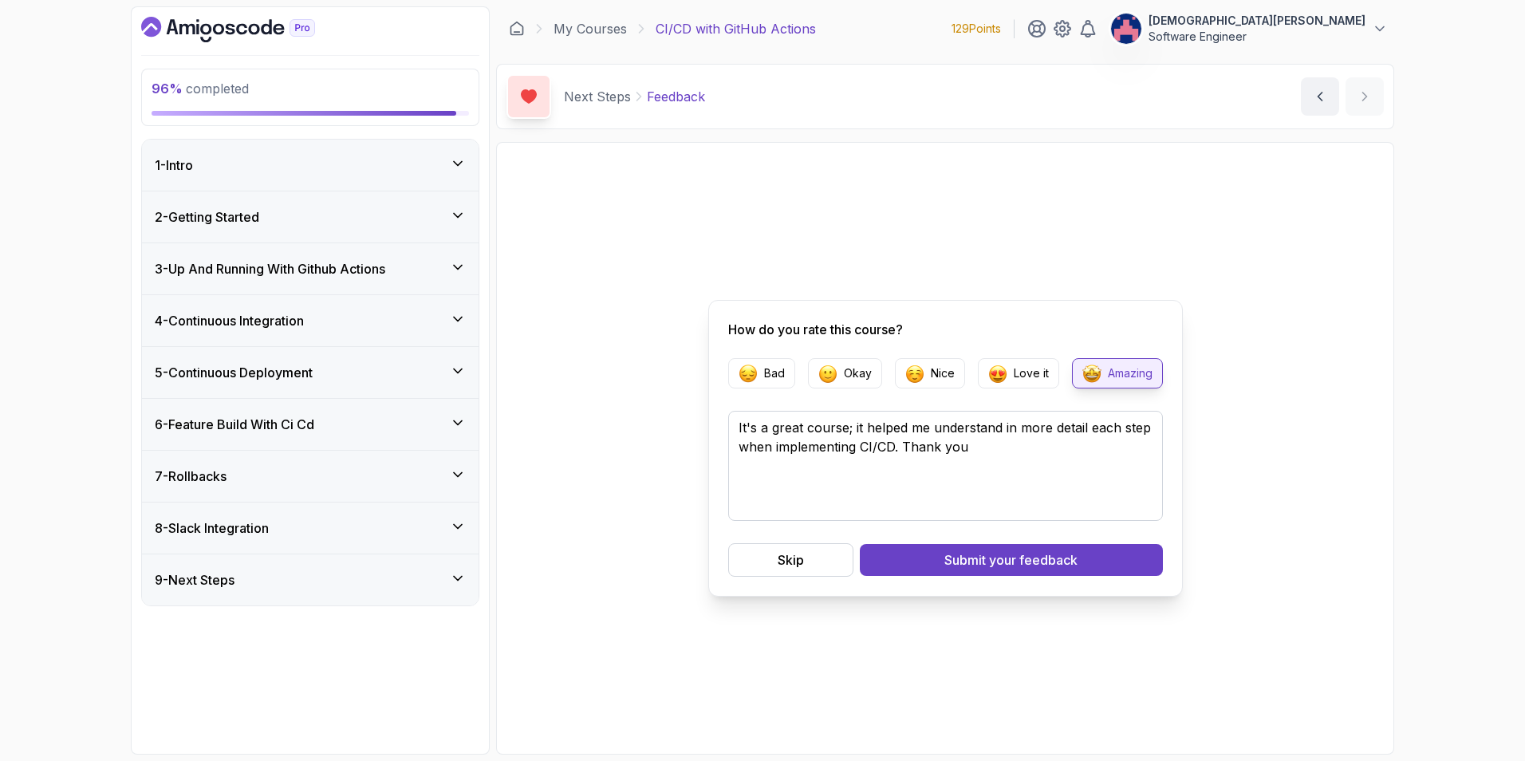
click at [455, 588] on div "9 - Next Steps" at bounding box center [310, 579] width 311 height 19
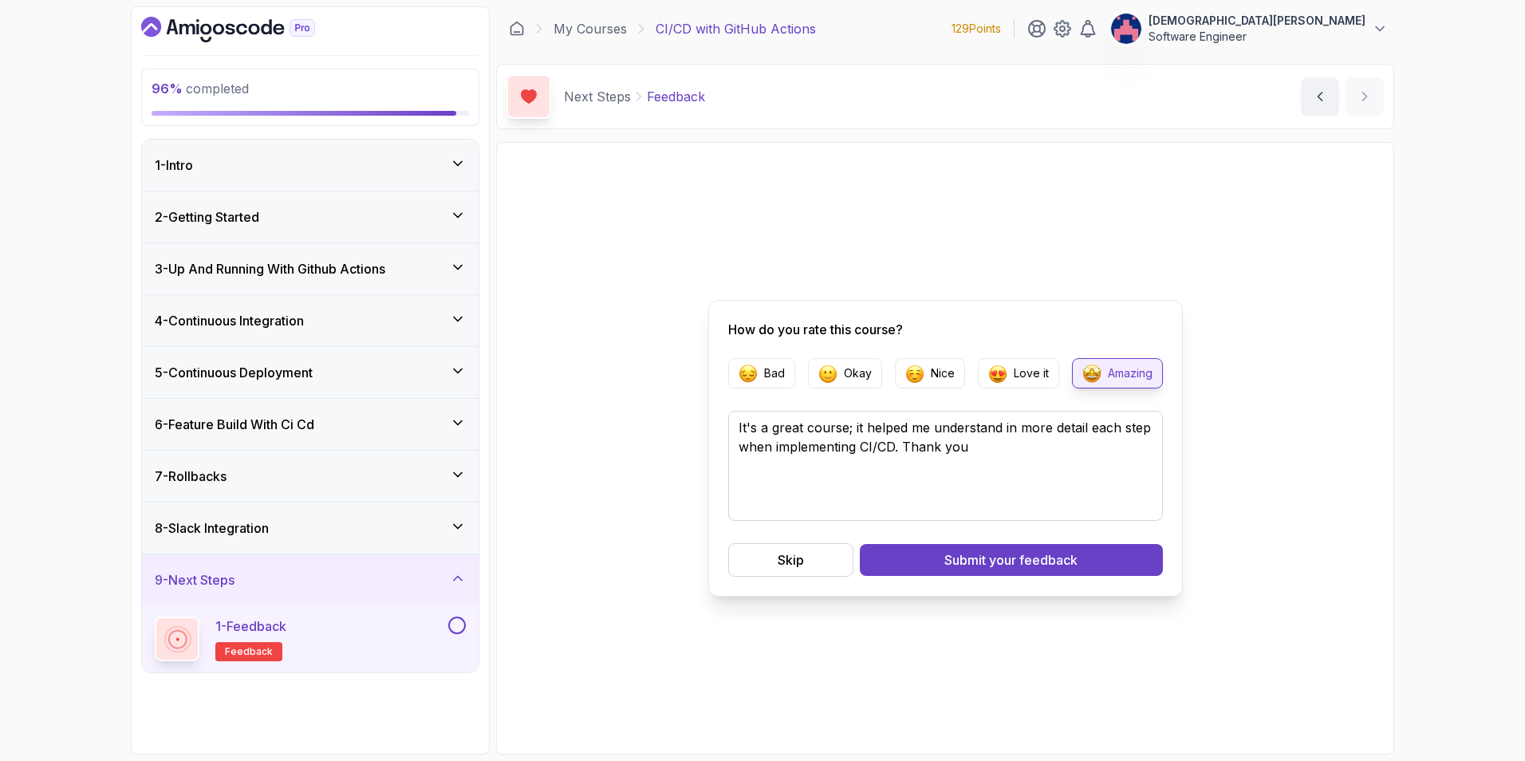
click at [454, 622] on button at bounding box center [457, 625] width 18 height 18
click at [461, 582] on icon at bounding box center [458, 578] width 16 height 16
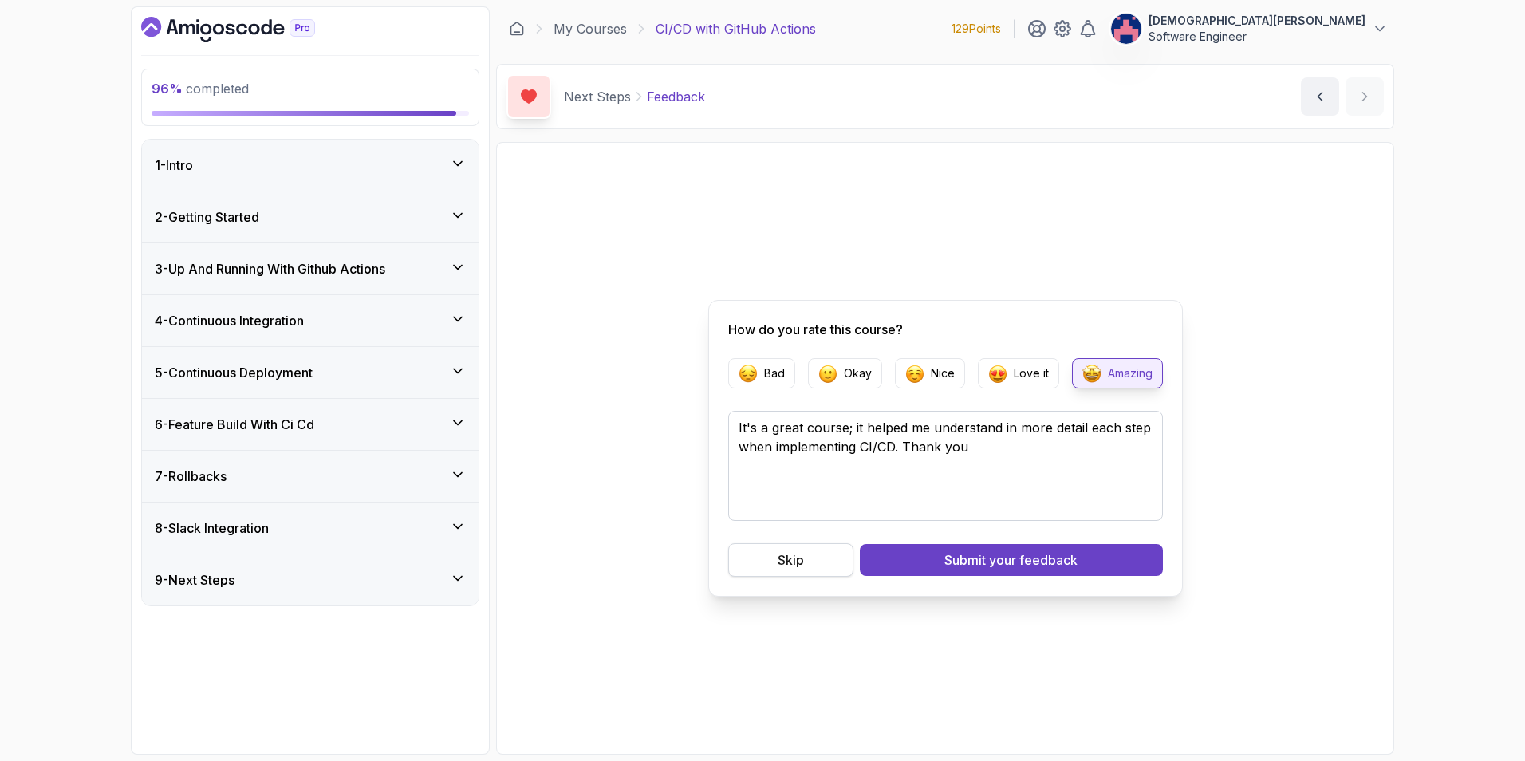
click at [825, 544] on button "Skip" at bounding box center [790, 559] width 125 height 33
click at [799, 561] on div "Skip" at bounding box center [790, 559] width 26 height 19
click at [1140, 251] on div "How do you rate this course? Bad Okay Nice Love it Amazing It's a great course;…" at bounding box center [944, 448] width 877 height 592
click at [460, 587] on div "9 - Next Steps" at bounding box center [310, 579] width 311 height 19
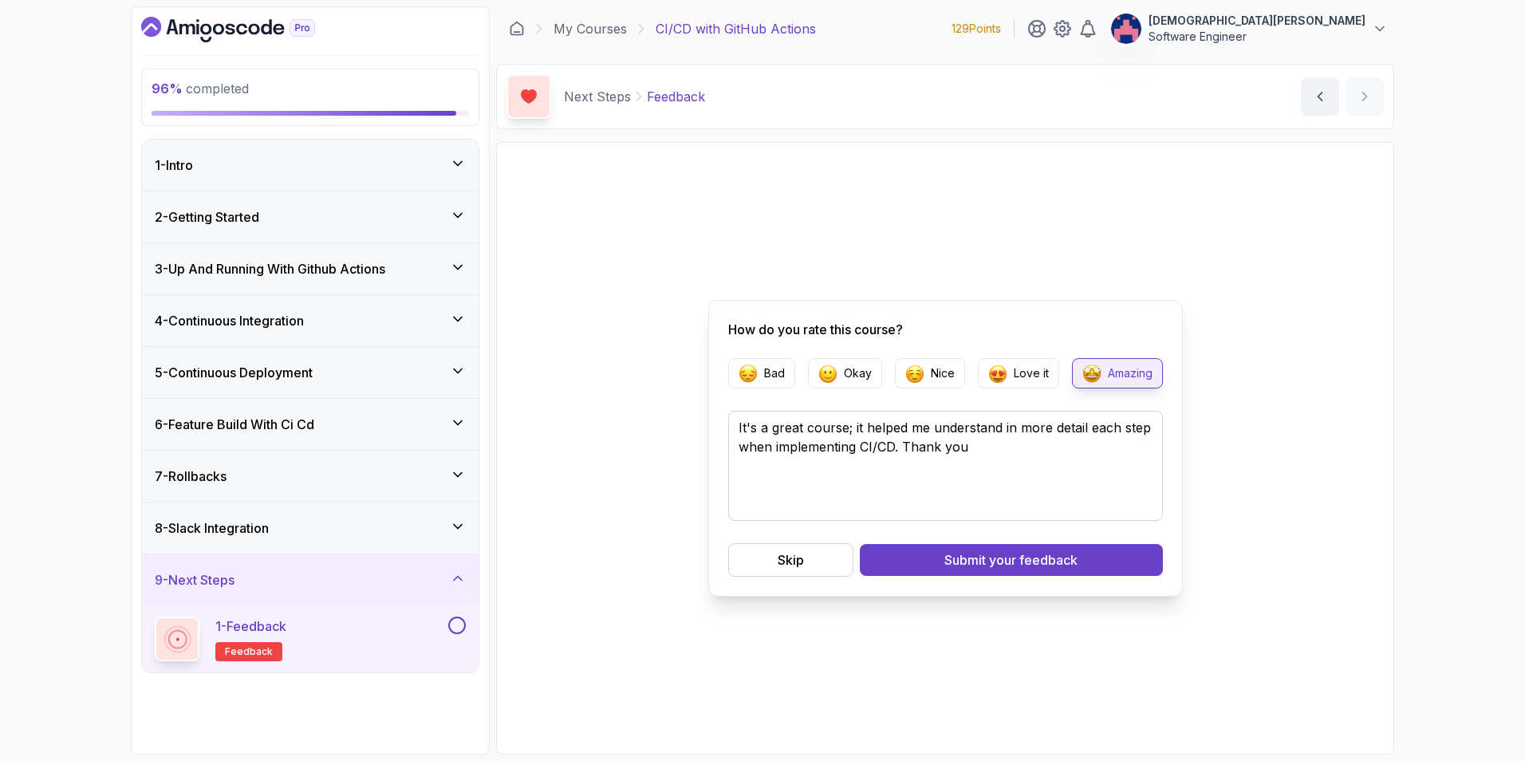
click at [467, 620] on div "1 - Feedback feedback" at bounding box center [310, 638] width 336 height 67
click at [457, 629] on button at bounding box center [457, 625] width 18 height 18
click at [298, 167] on div "1 - Intro" at bounding box center [310, 164] width 311 height 19
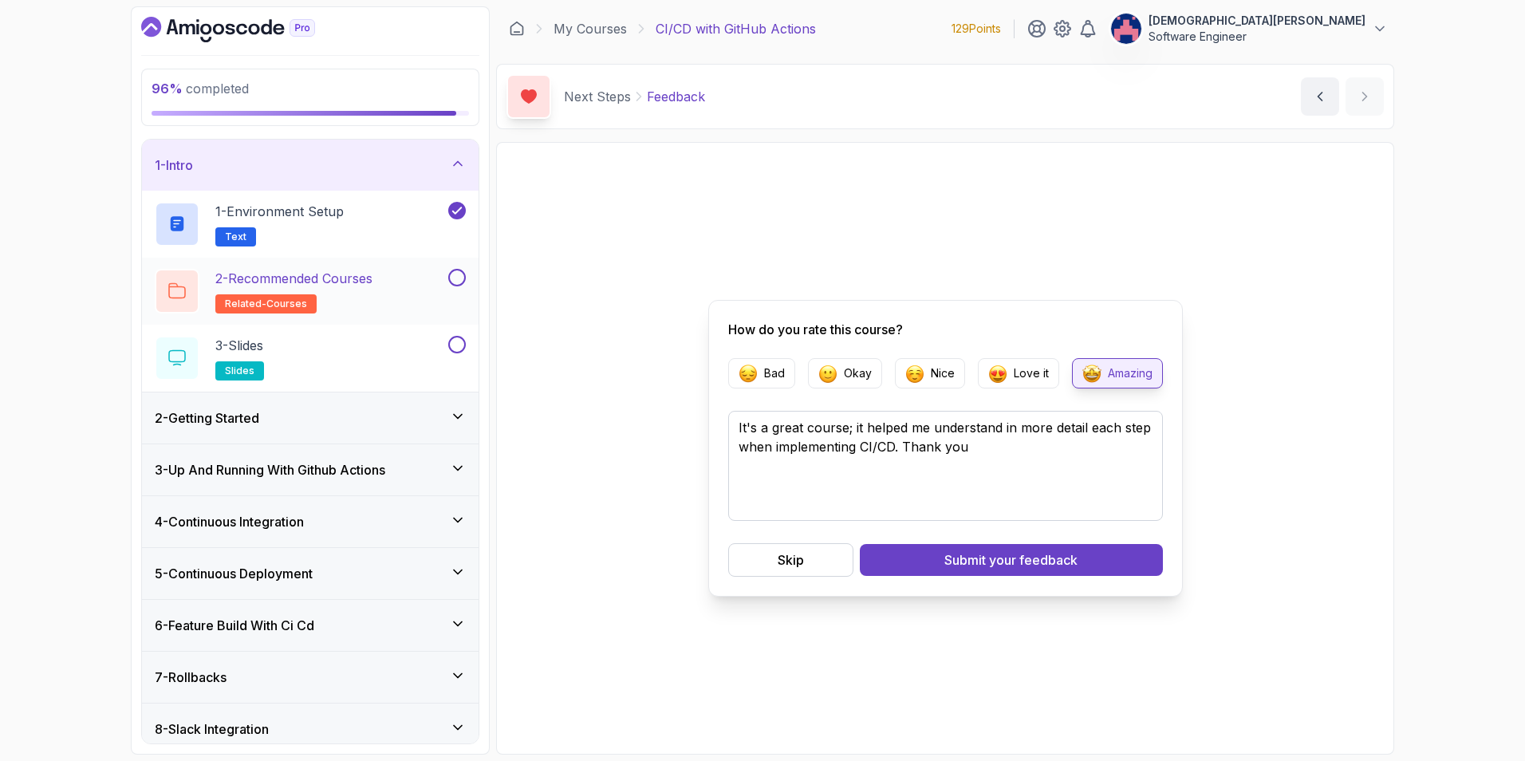
click at [435, 277] on div "2 - Recommended Courses related-courses" at bounding box center [300, 291] width 290 height 45
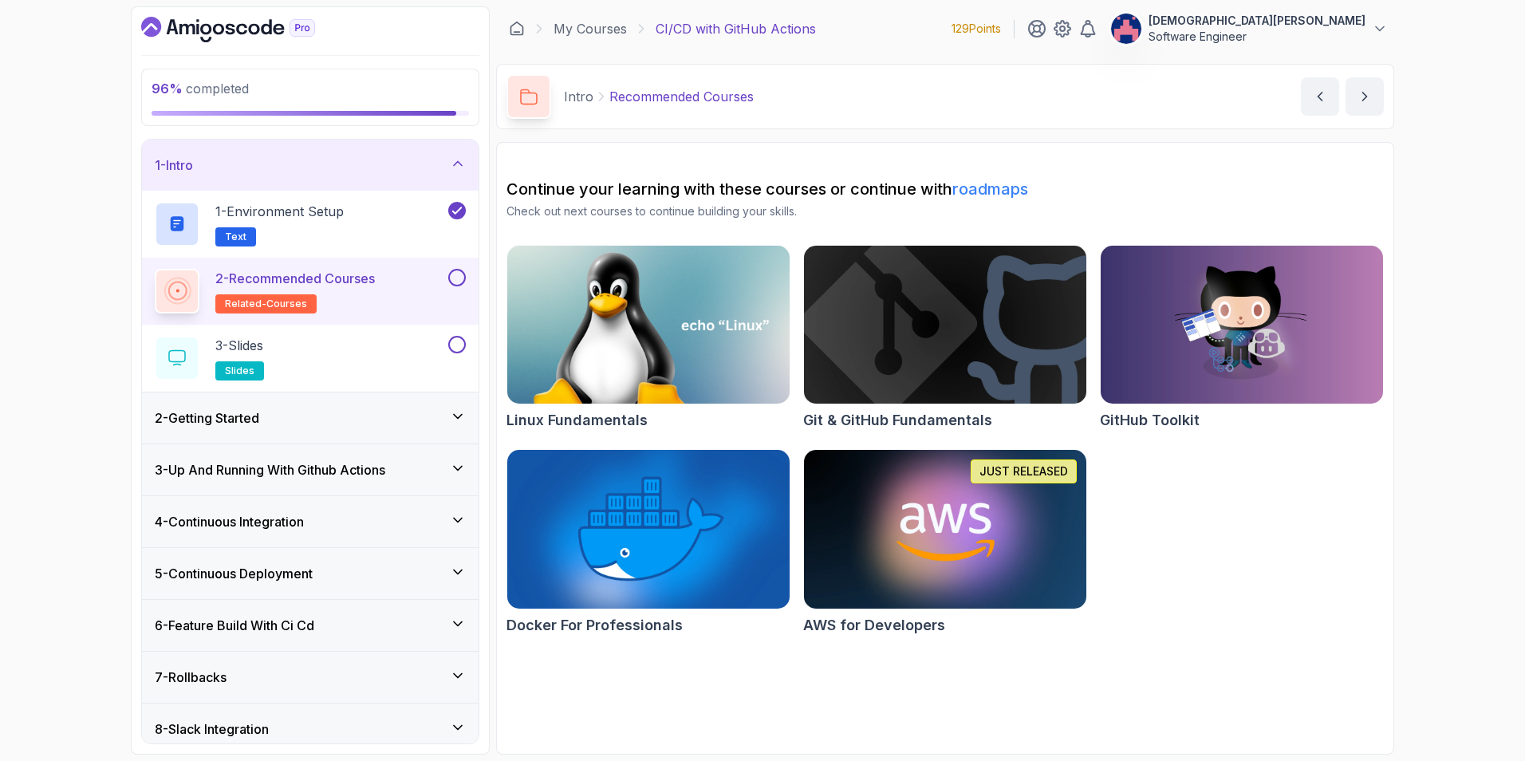
click at [451, 281] on button at bounding box center [457, 278] width 18 height 18
click at [444, 340] on button "3 - Slides slides" at bounding box center [310, 358] width 311 height 45
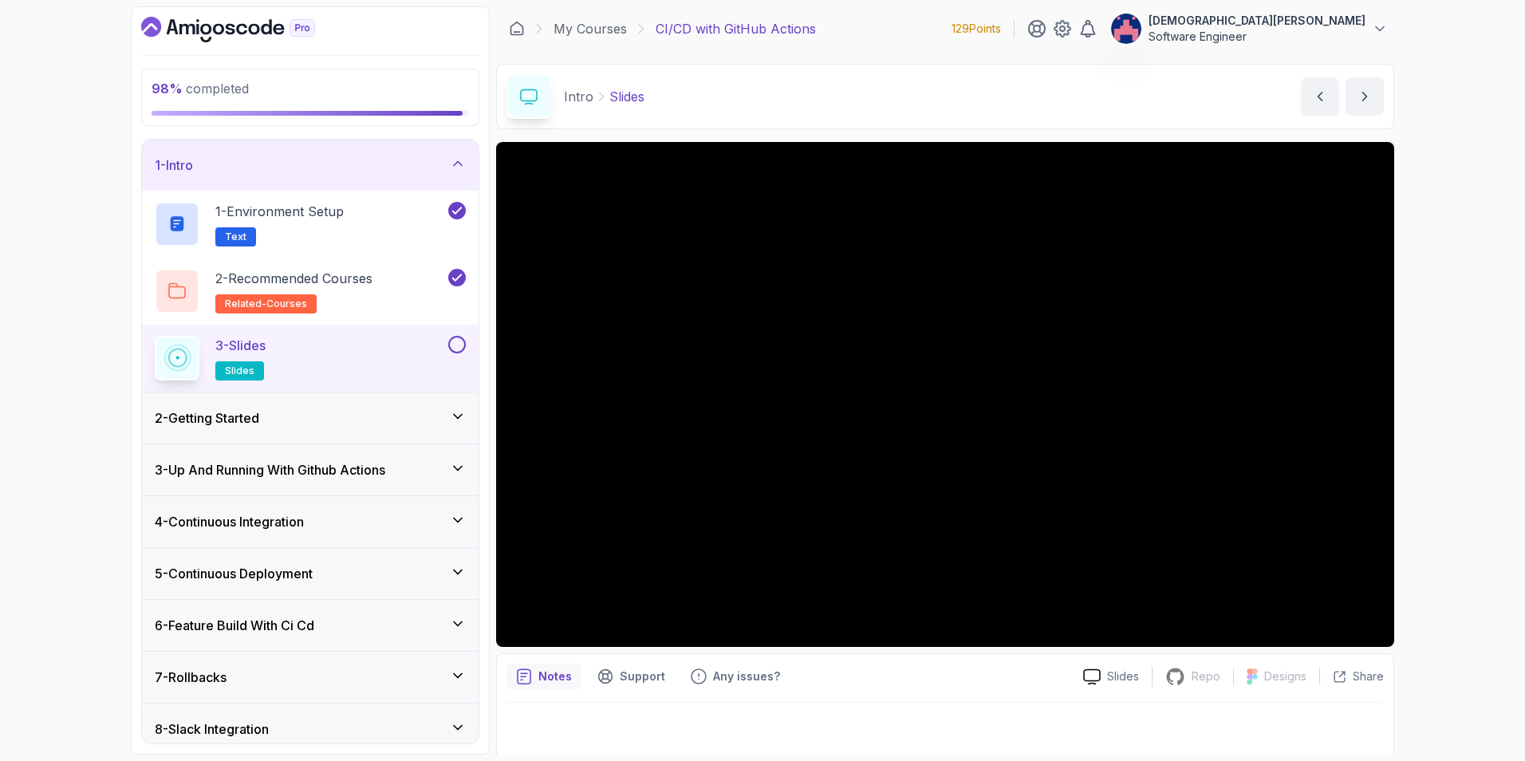
click at [451, 348] on button at bounding box center [457, 345] width 18 height 18
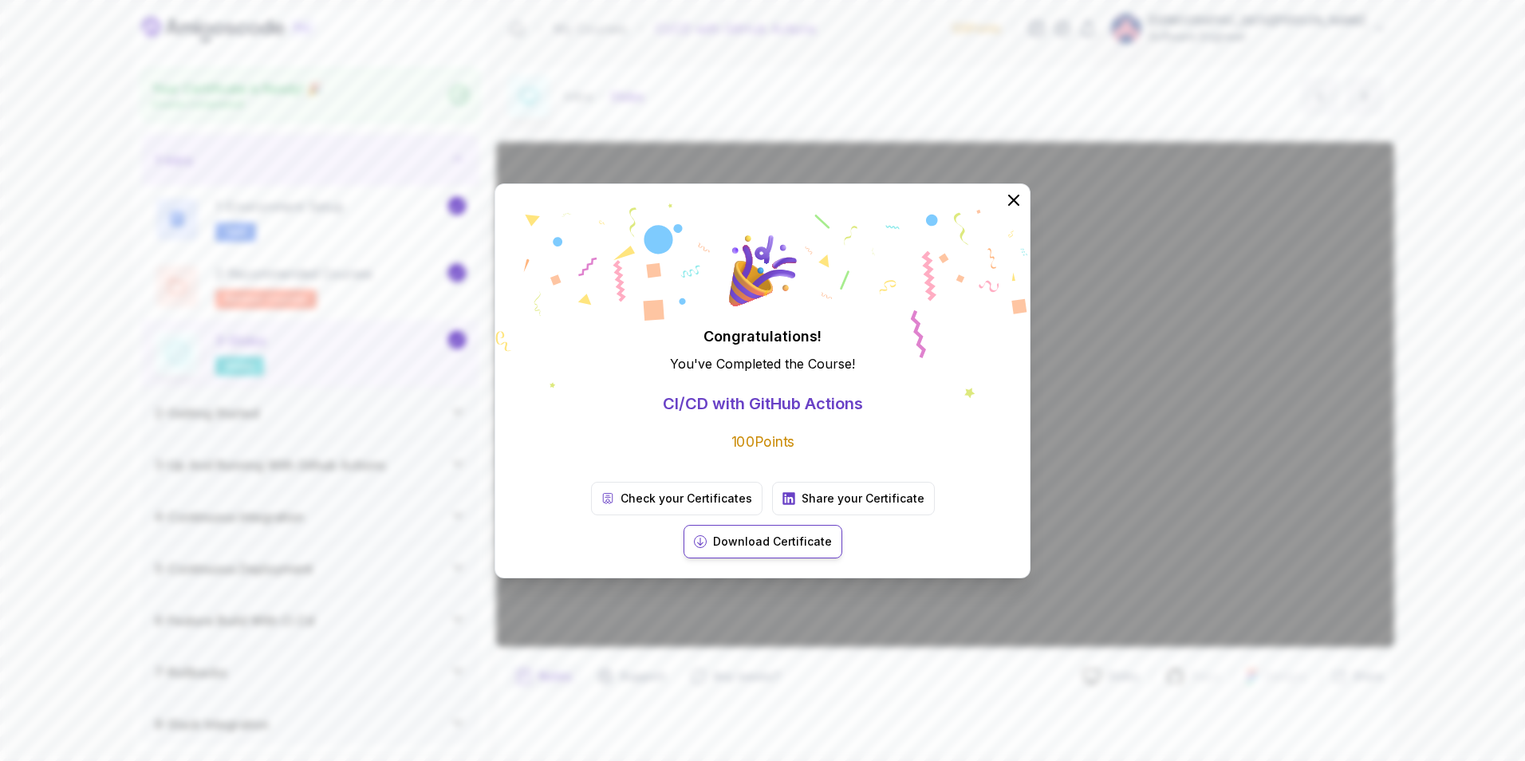
click at [832, 533] on p "Download Certificate" at bounding box center [772, 541] width 119 height 16
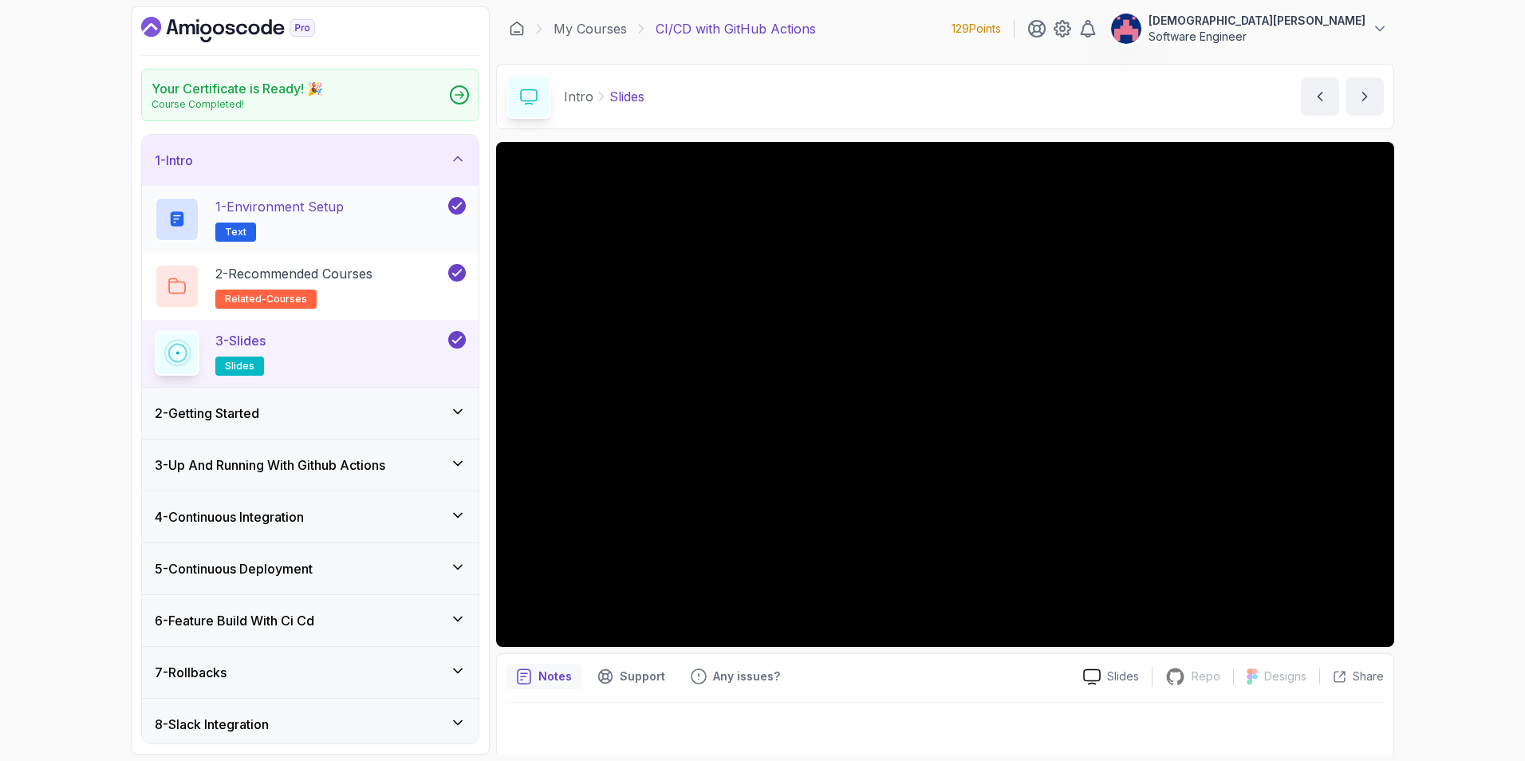
click at [359, 211] on div "1 - Environment Setup Text" at bounding box center [300, 219] width 290 height 45
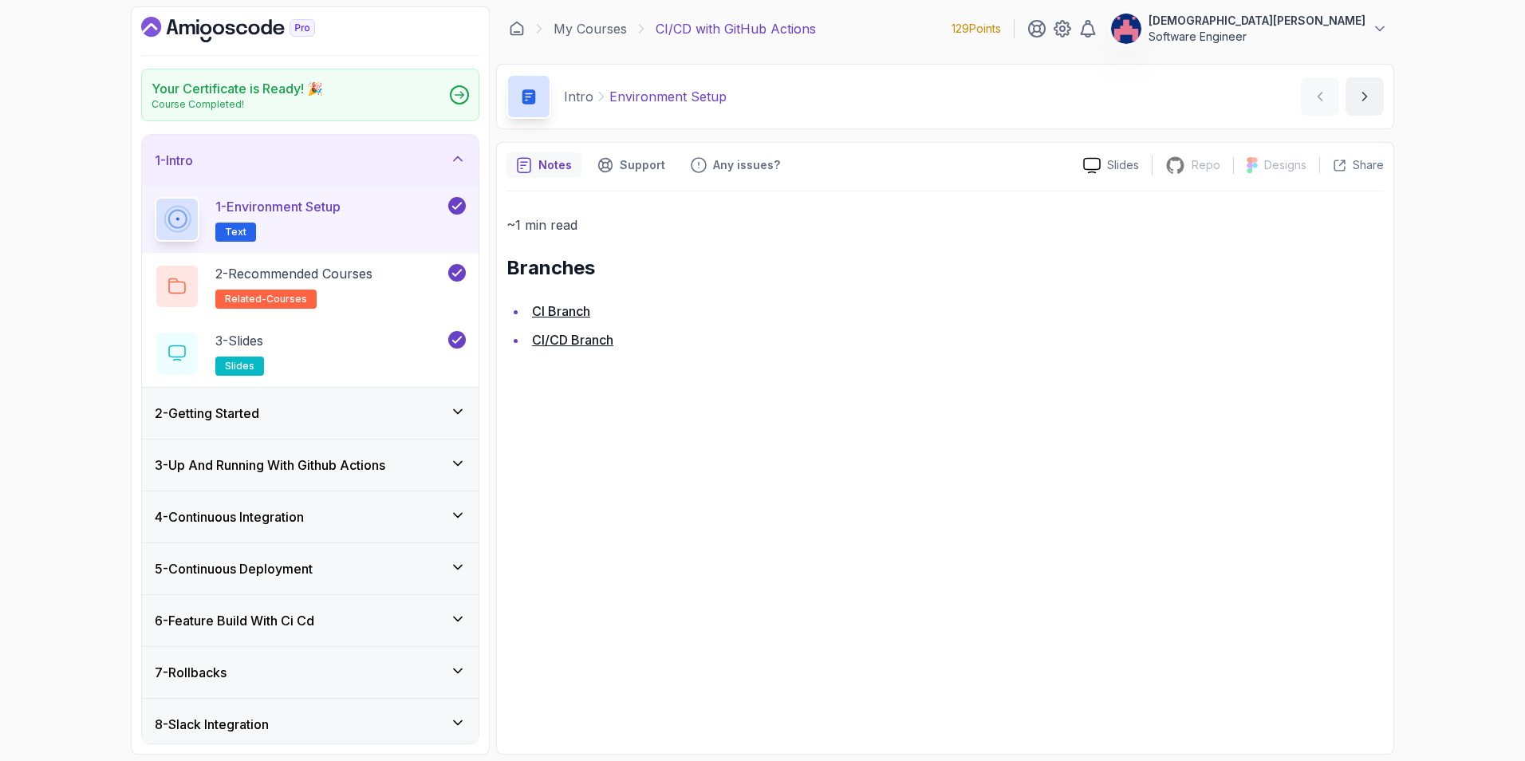
click at [574, 340] on link "CI/CD Branch" at bounding box center [572, 340] width 81 height 16
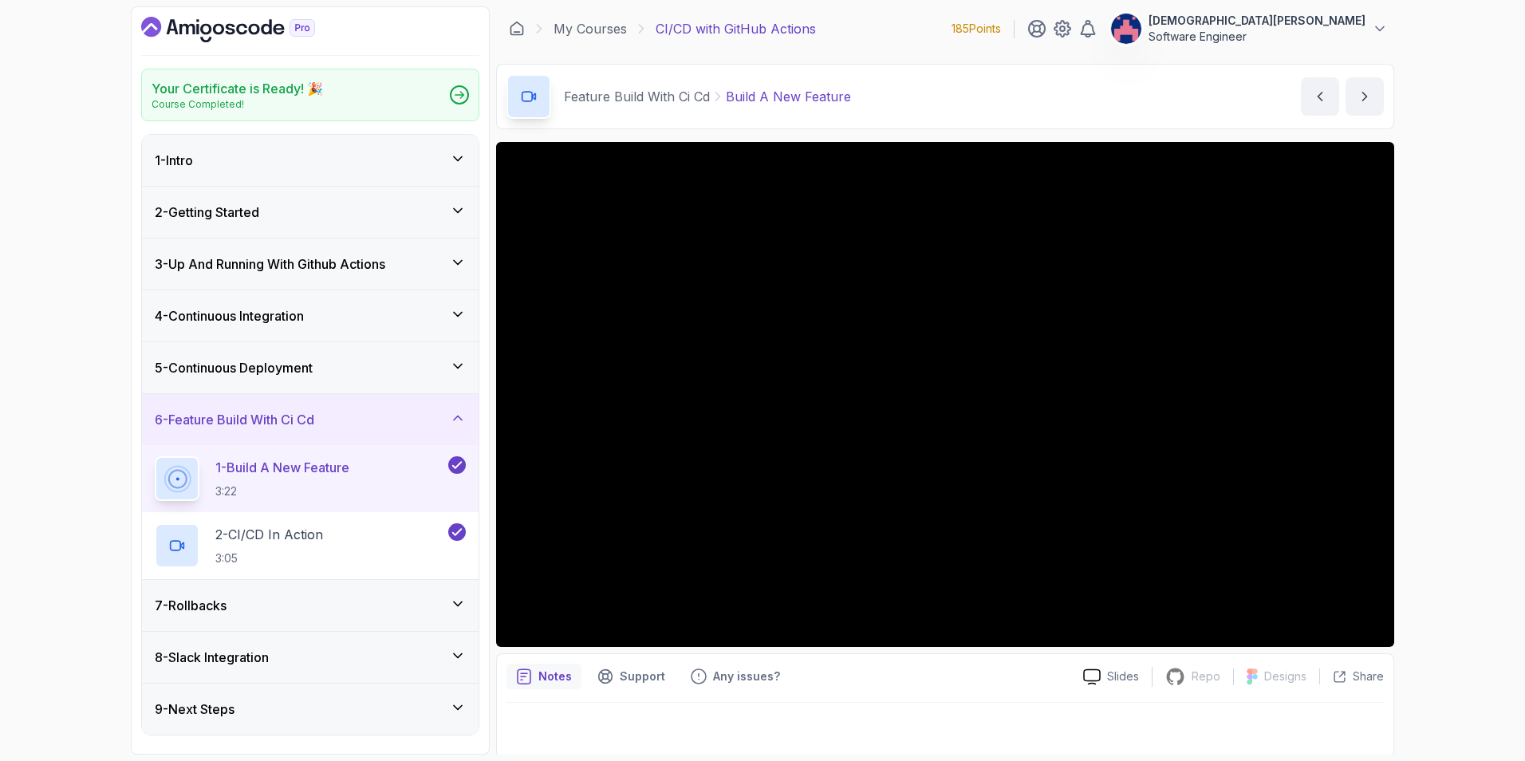
click at [464, 146] on div "1 - Intro" at bounding box center [310, 160] width 336 height 51
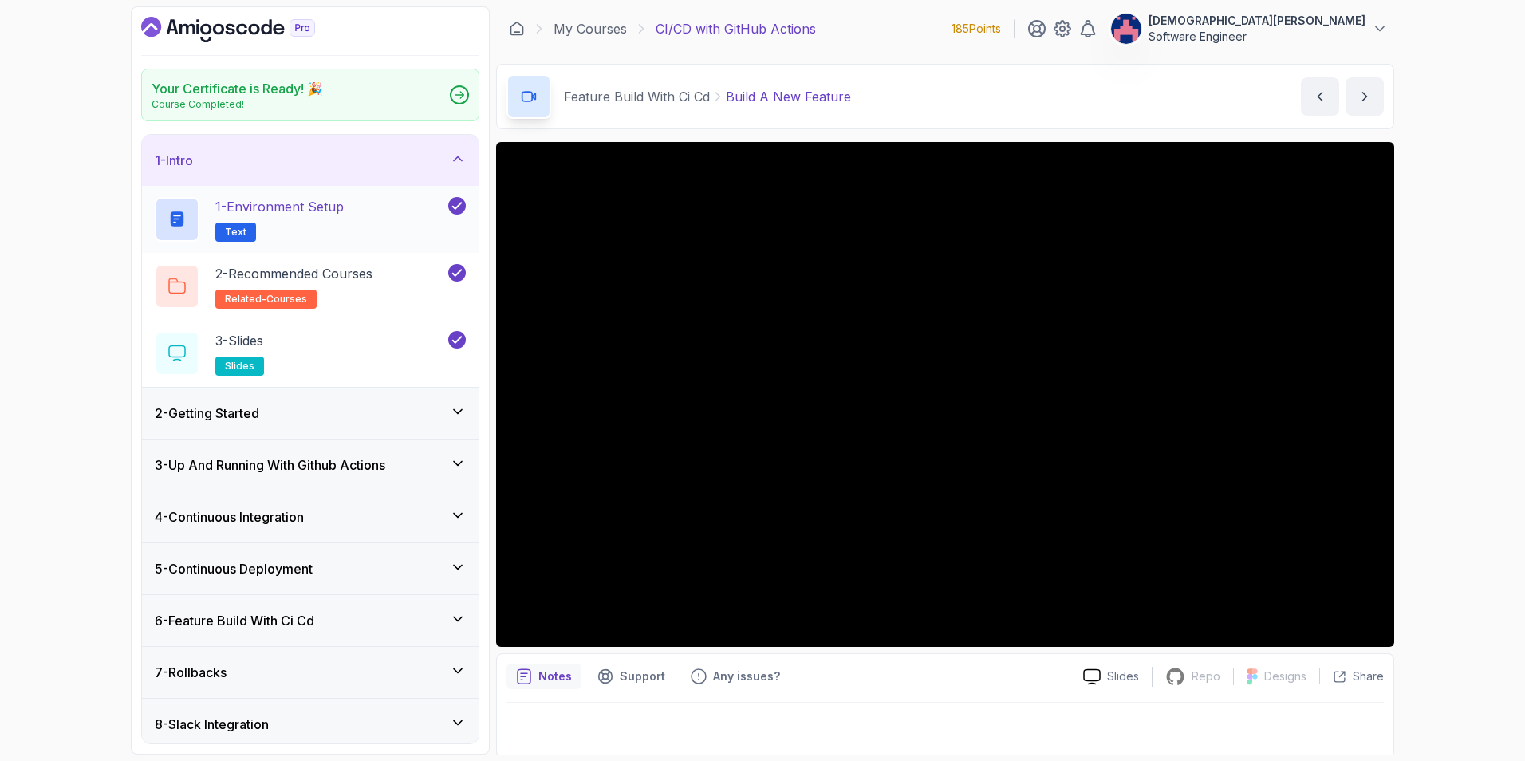
click at [357, 219] on div "1 - Environment Setup Text" at bounding box center [300, 219] width 290 height 45
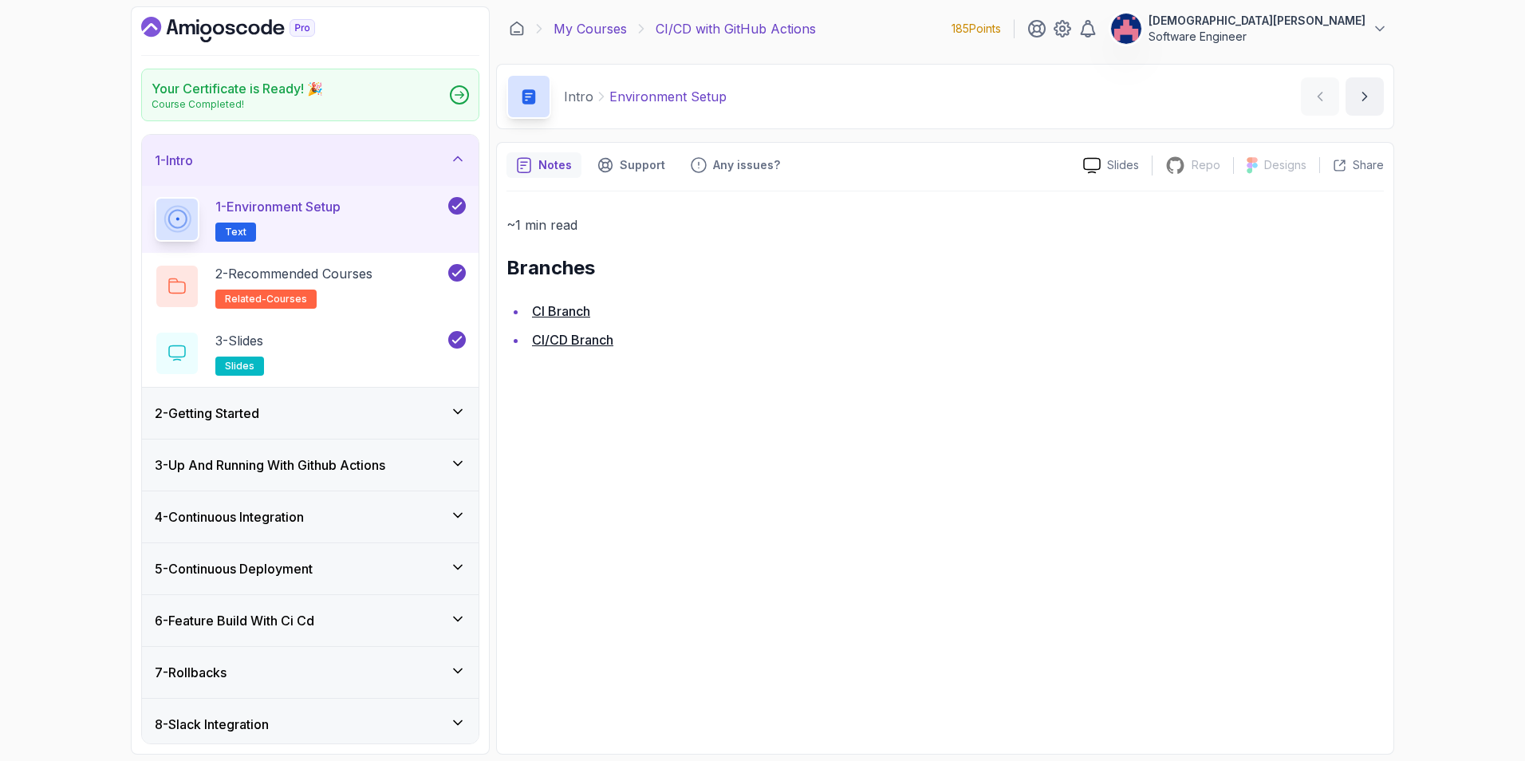
click at [604, 33] on link "My Courses" at bounding box center [589, 28] width 73 height 19
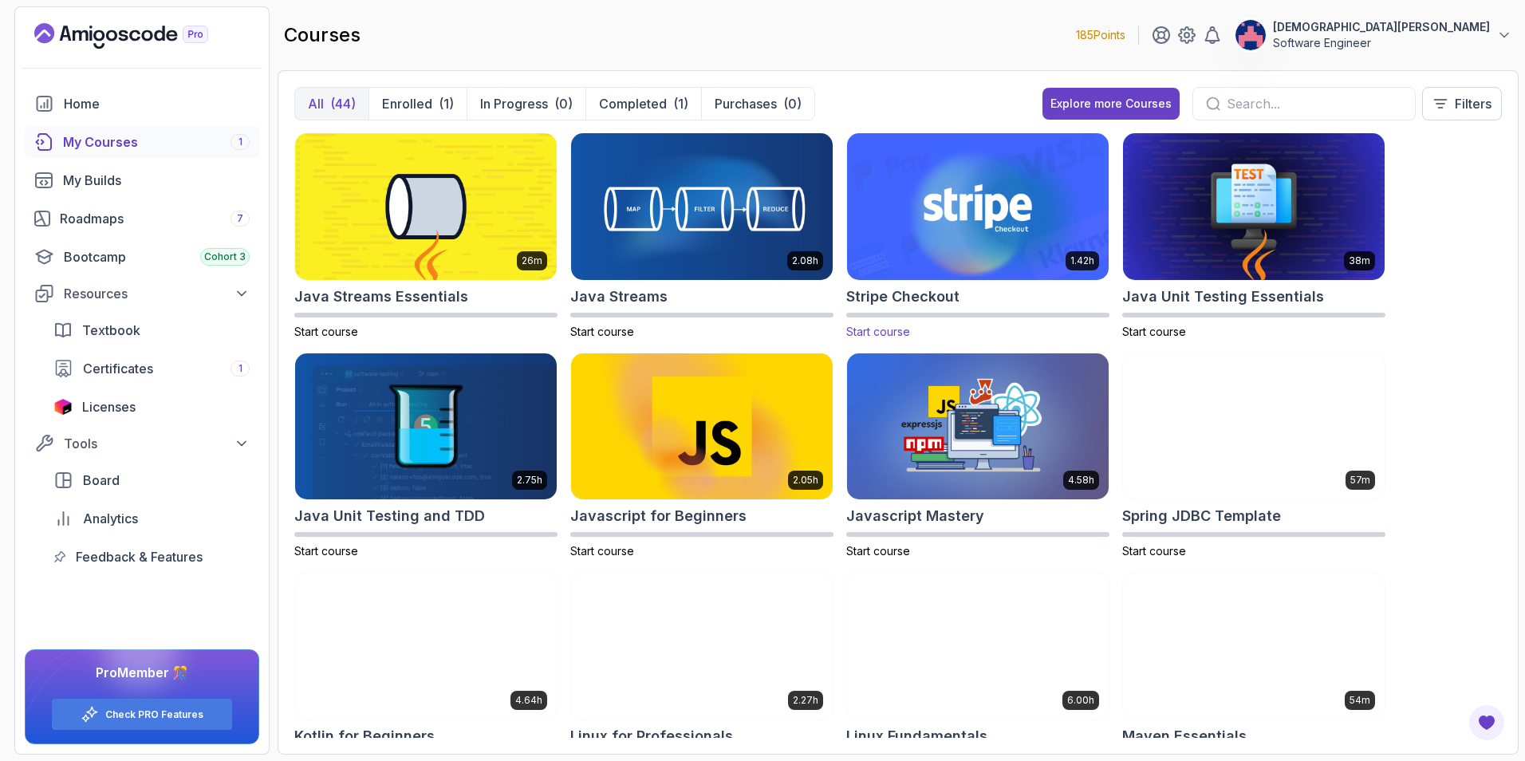
scroll to position [1116, 0]
